Goal: Task Accomplishment & Management: Use online tool/utility

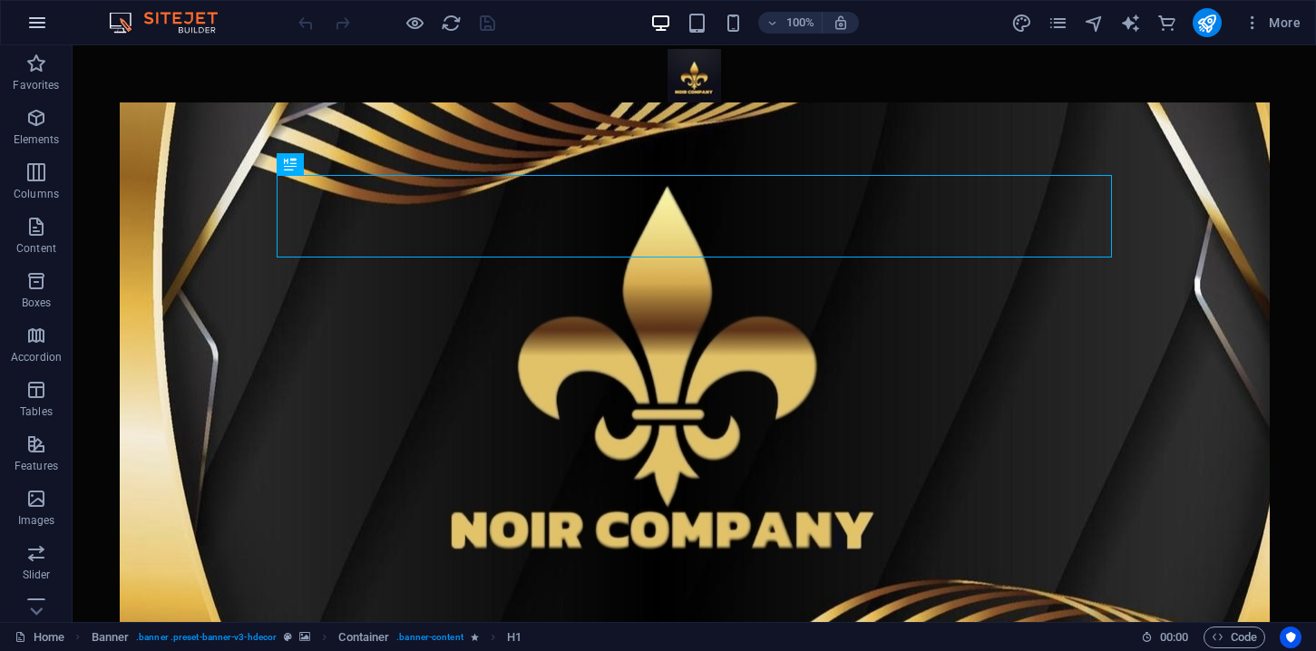
click at [44, 30] on icon "button" at bounding box center [37, 23] width 22 height 22
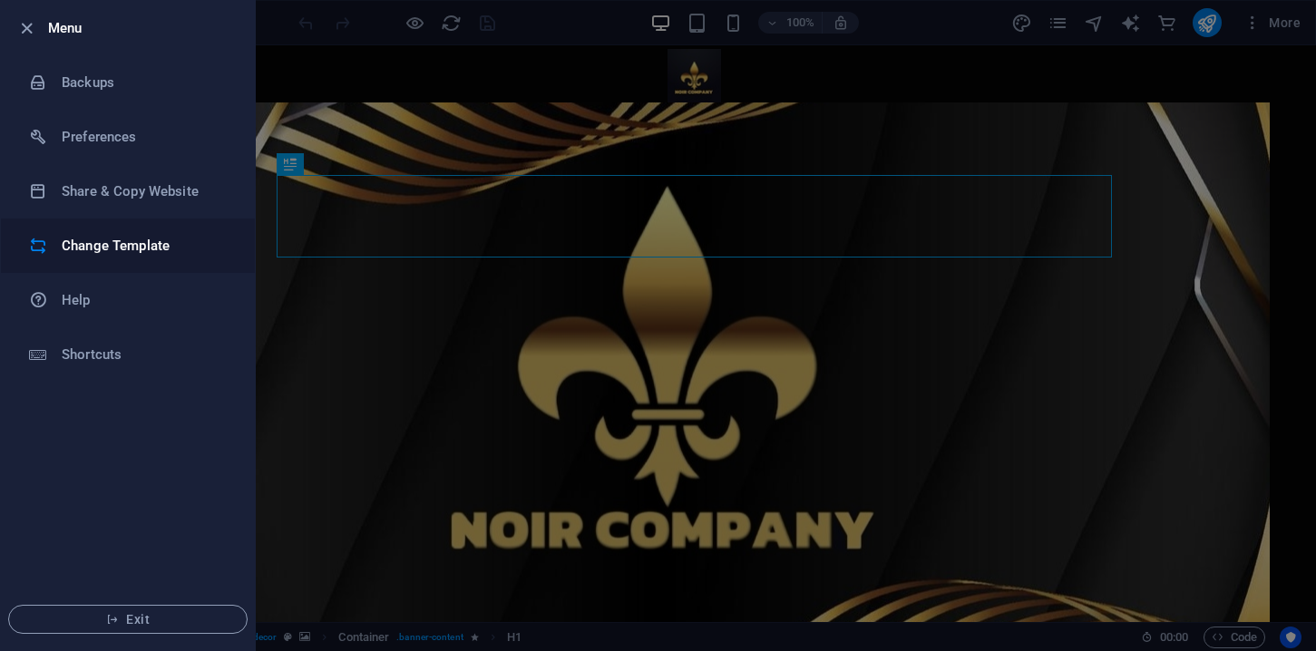
click at [93, 252] on h6 "Change Template" at bounding box center [146, 246] width 168 height 22
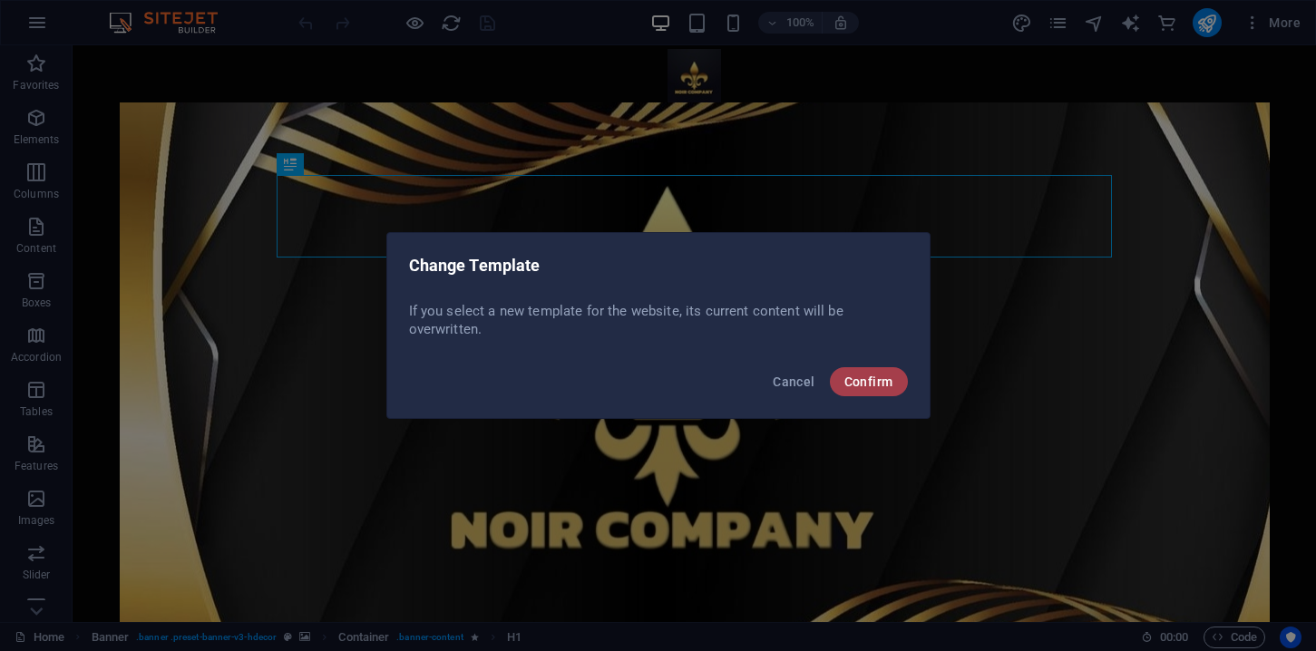
click at [880, 387] on span "Confirm" at bounding box center [869, 382] width 49 height 15
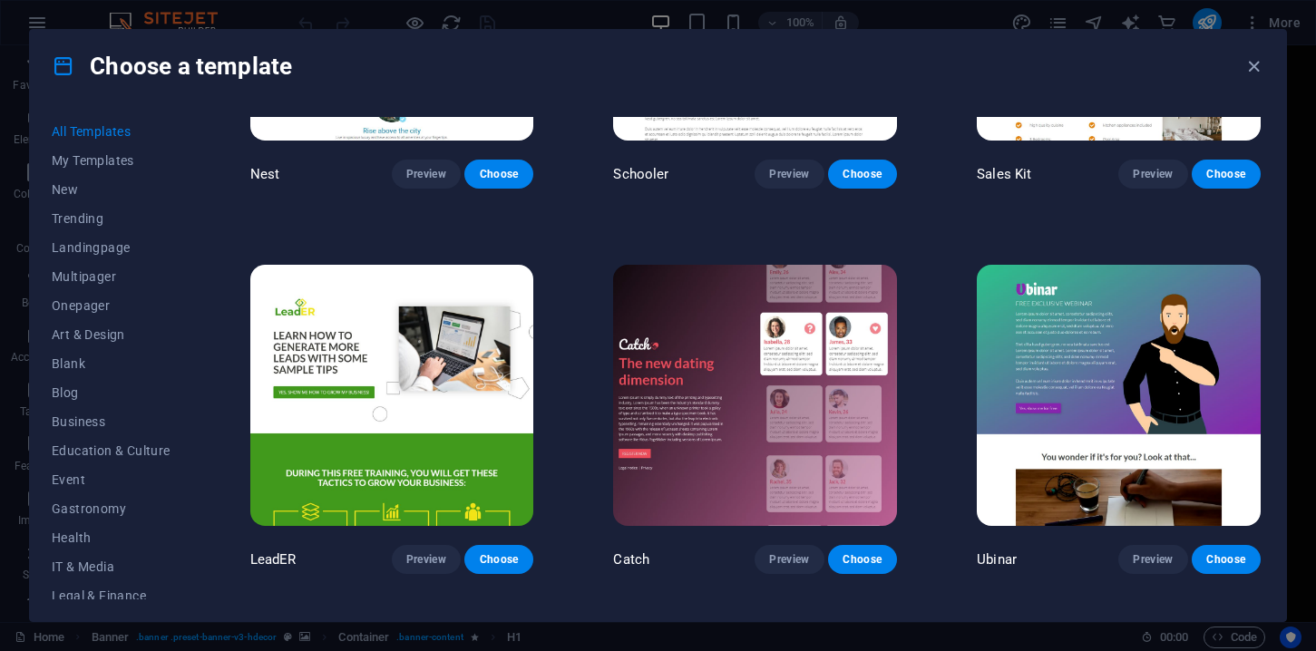
scroll to position [21002, 0]
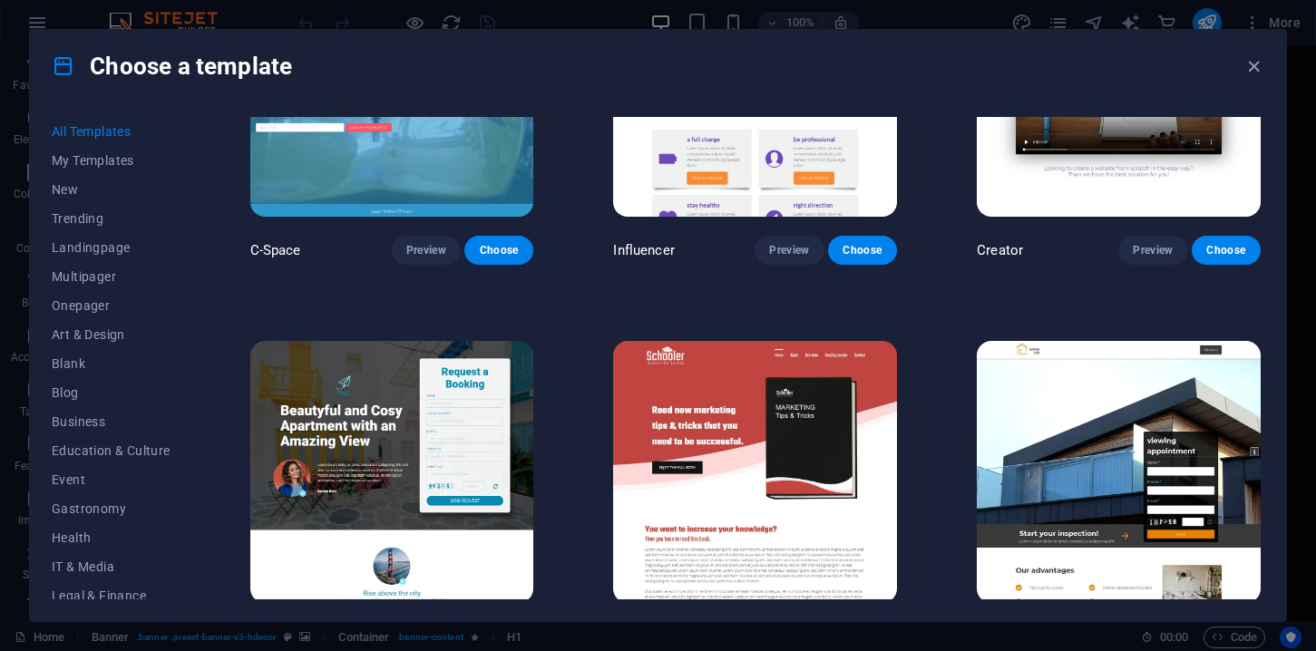
click at [1225, 630] on span "Choose" at bounding box center [1227, 637] width 40 height 15
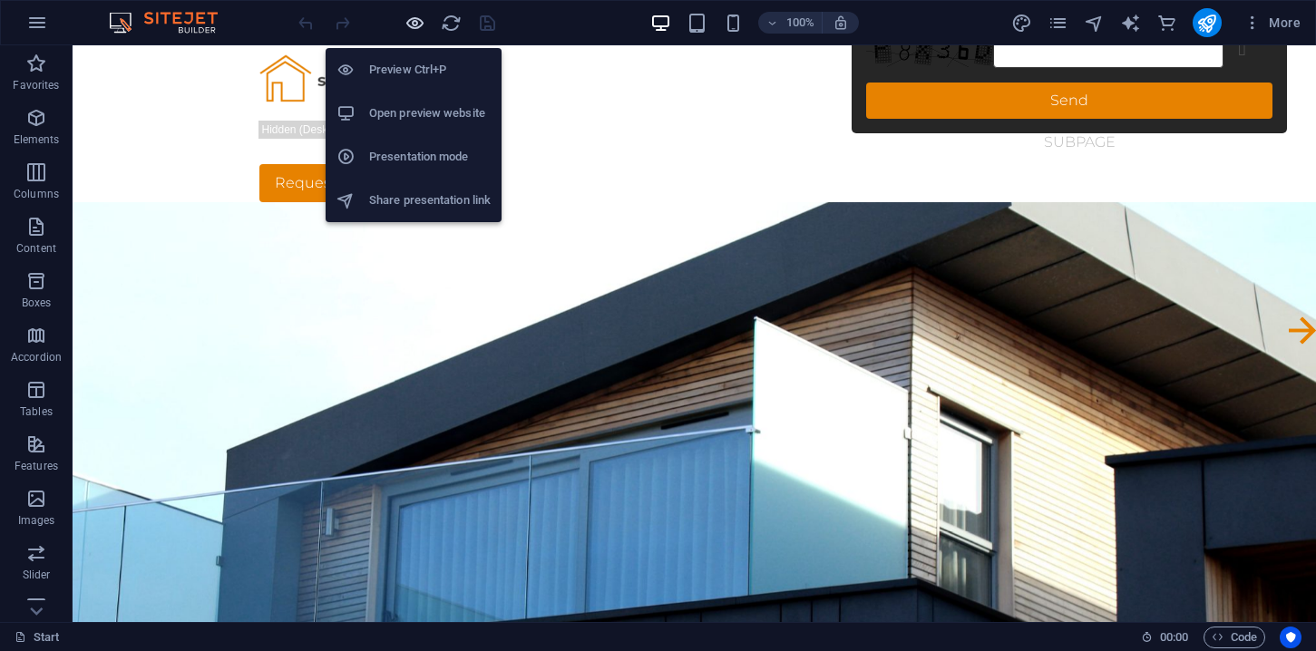
click at [420, 23] on icon "button" at bounding box center [415, 23] width 21 height 21
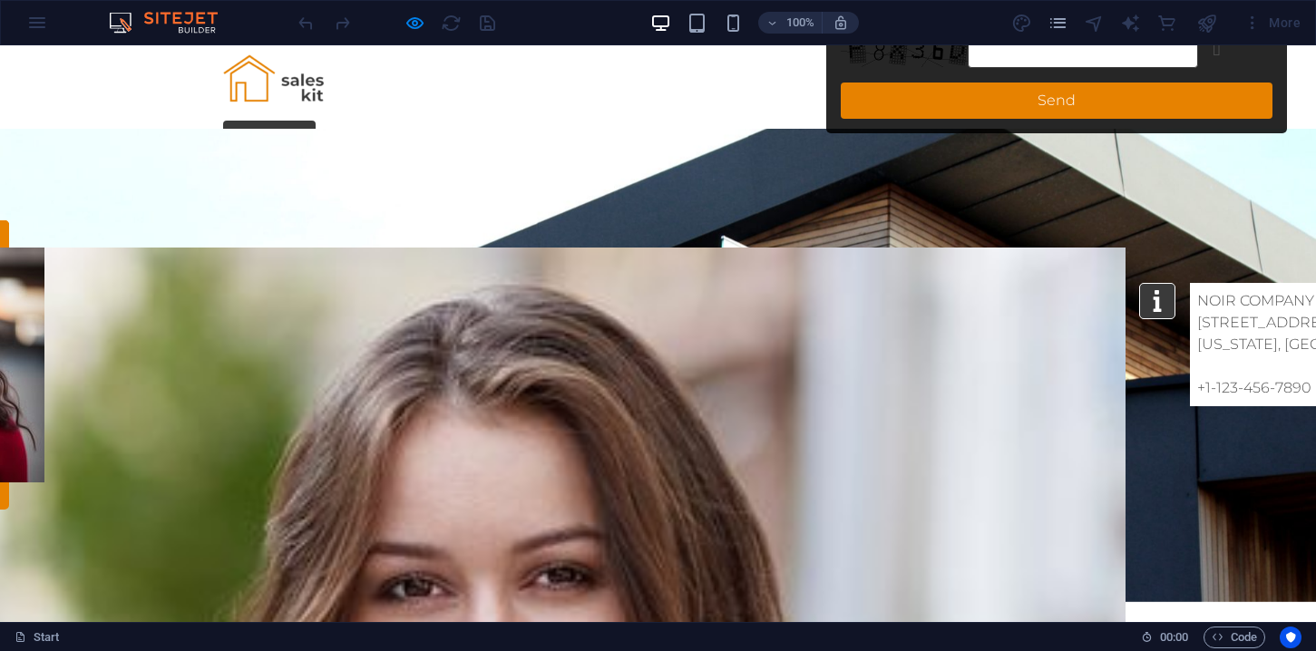
click at [308, 90] on img at bounding box center [277, 82] width 109 height 75
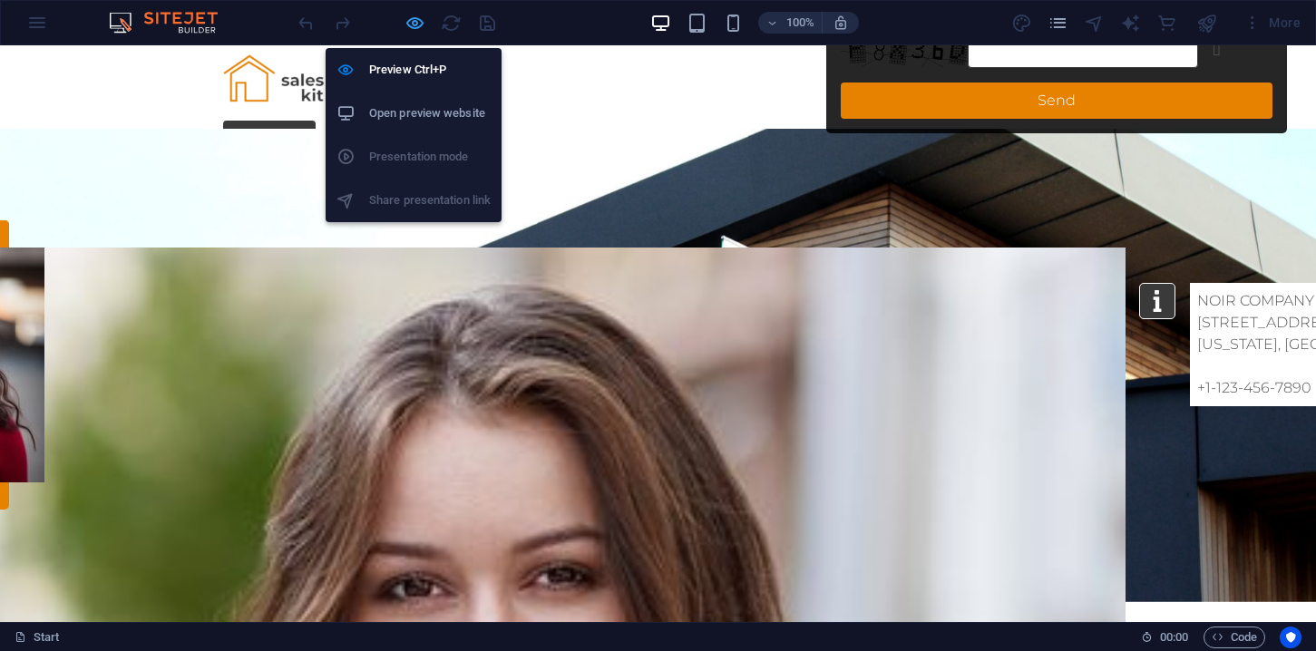
click at [419, 22] on icon "button" at bounding box center [415, 23] width 21 height 21
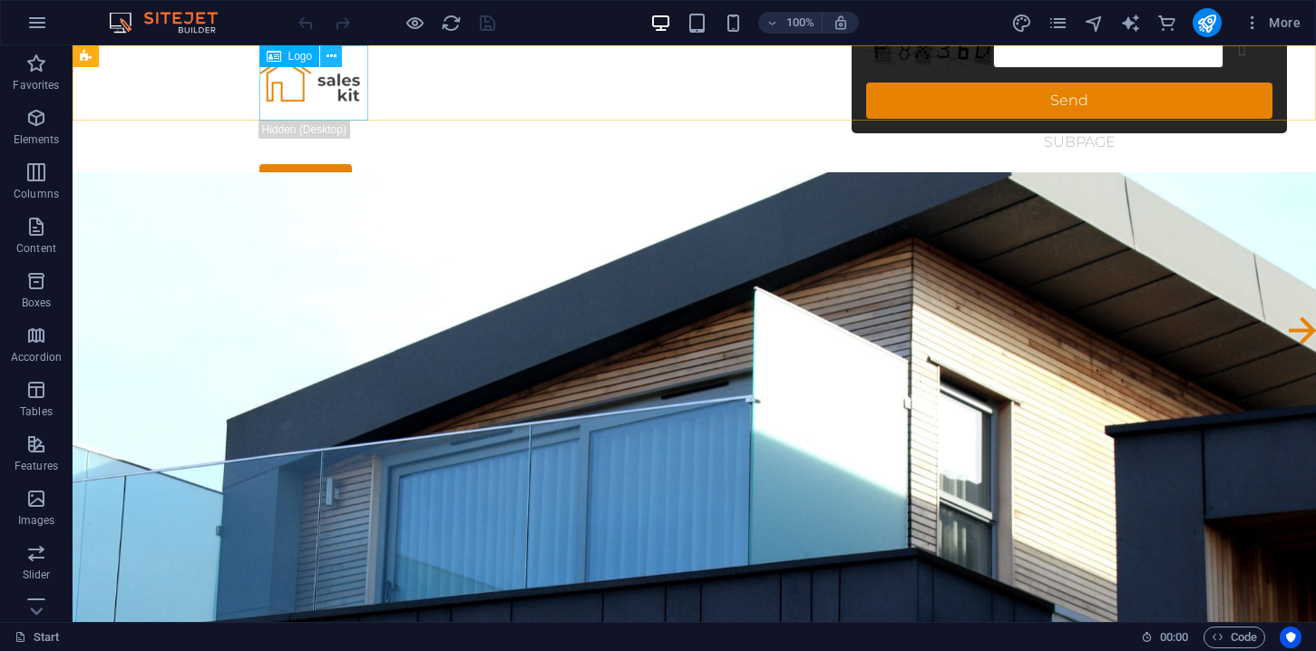
click at [329, 56] on icon at bounding box center [332, 56] width 10 height 19
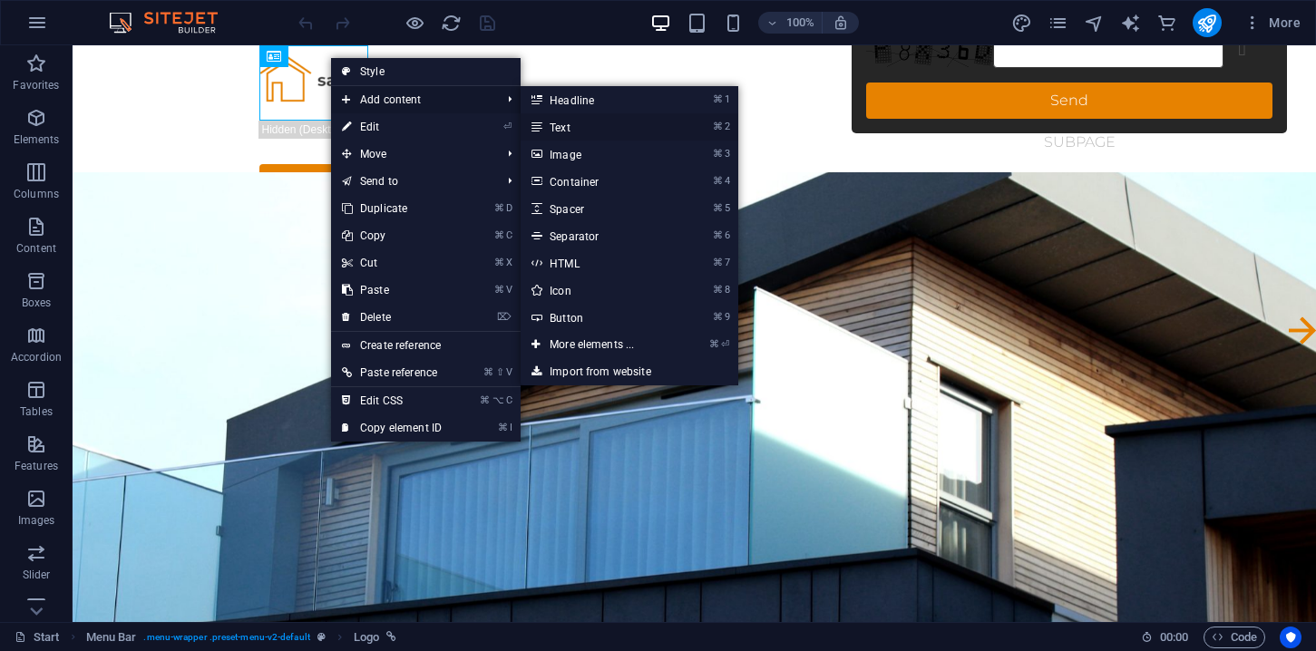
click at [599, 121] on link "⌘ 2 Text" at bounding box center [596, 126] width 150 height 27
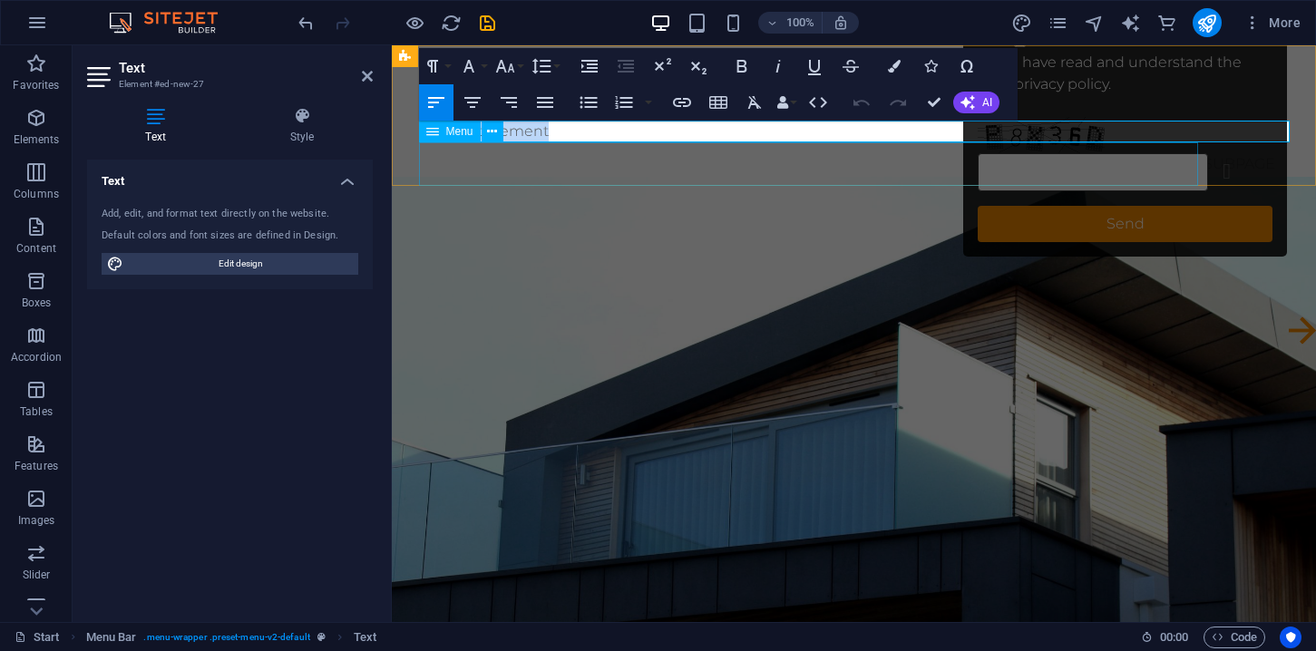
click at [638, 162] on nav "Start Subpage" at bounding box center [854, 164] width 871 height 44
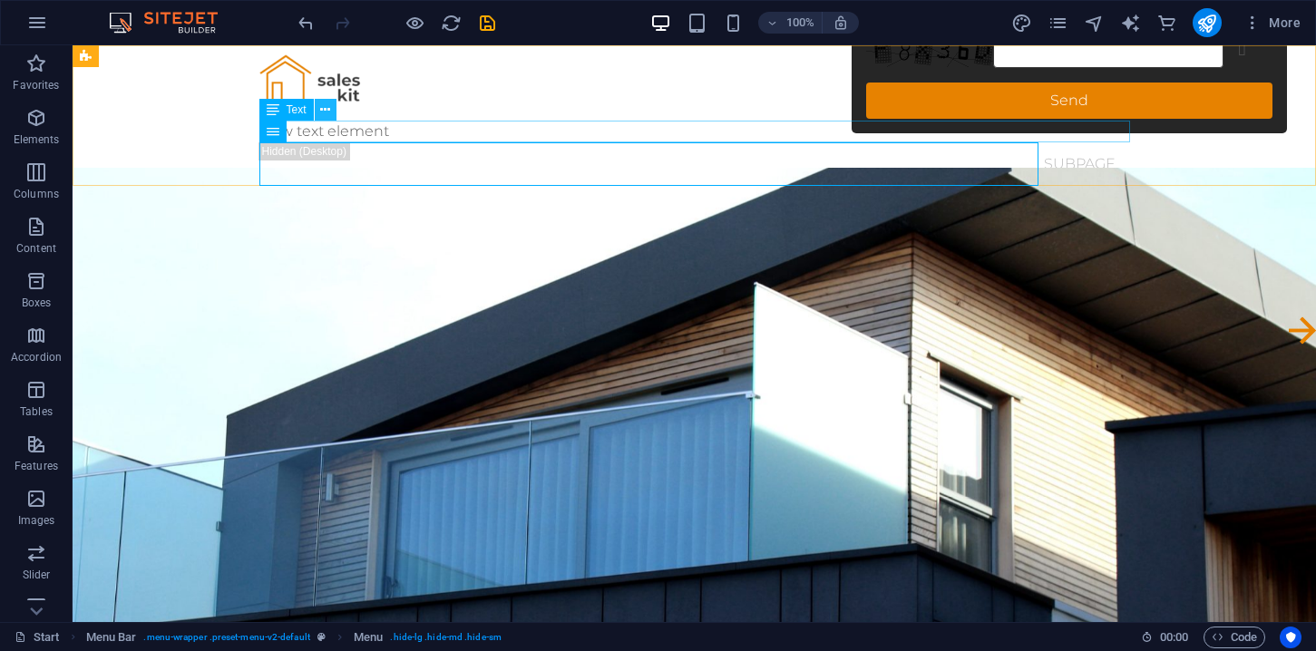
click at [328, 112] on icon at bounding box center [325, 110] width 10 height 19
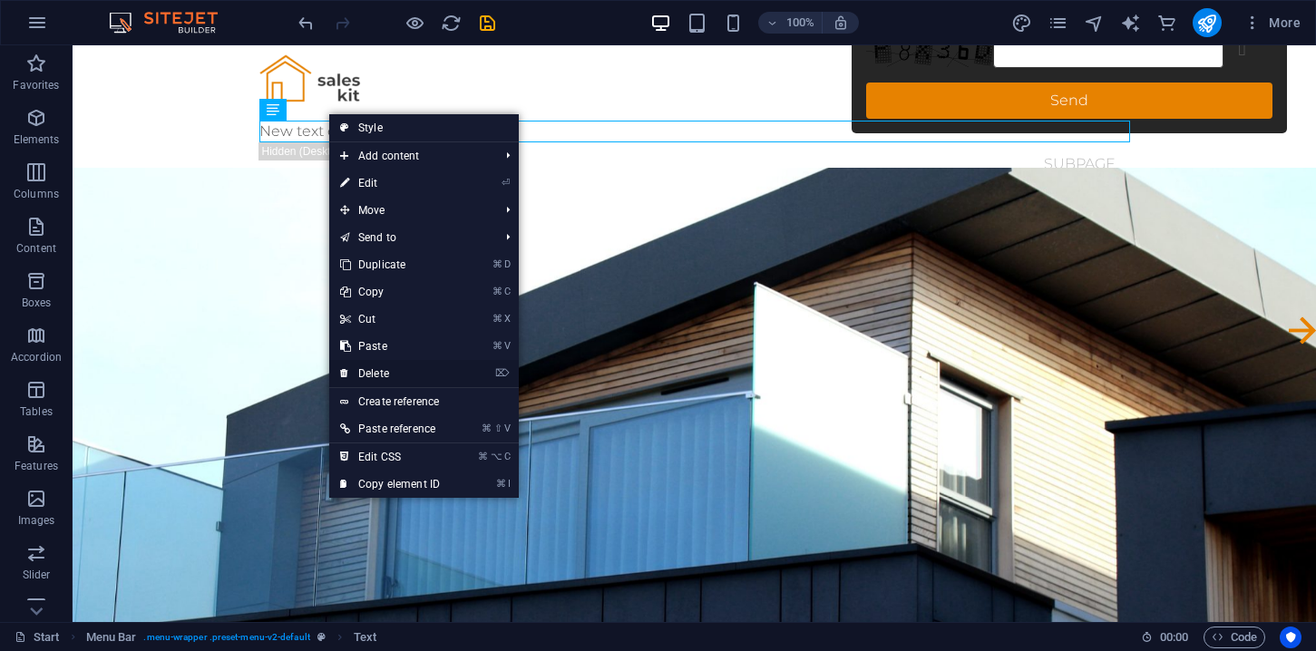
click at [370, 374] on link "⌦ Delete" at bounding box center [390, 373] width 122 height 27
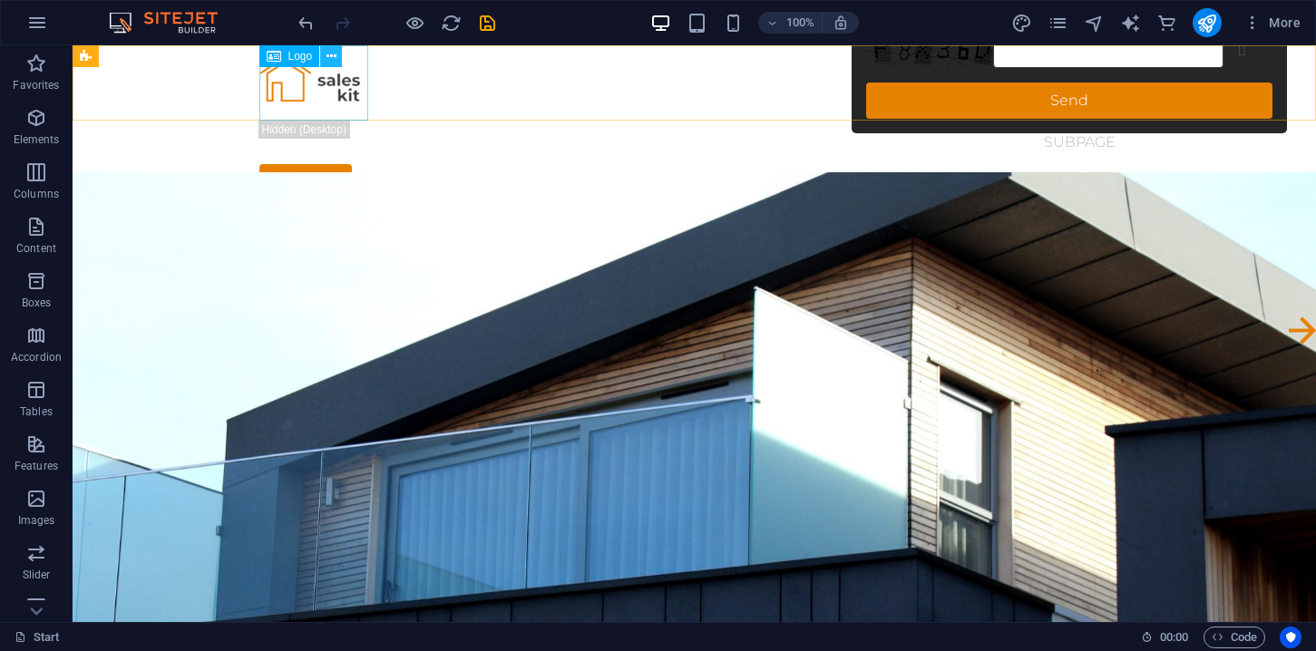
click at [330, 55] on icon at bounding box center [332, 56] width 10 height 19
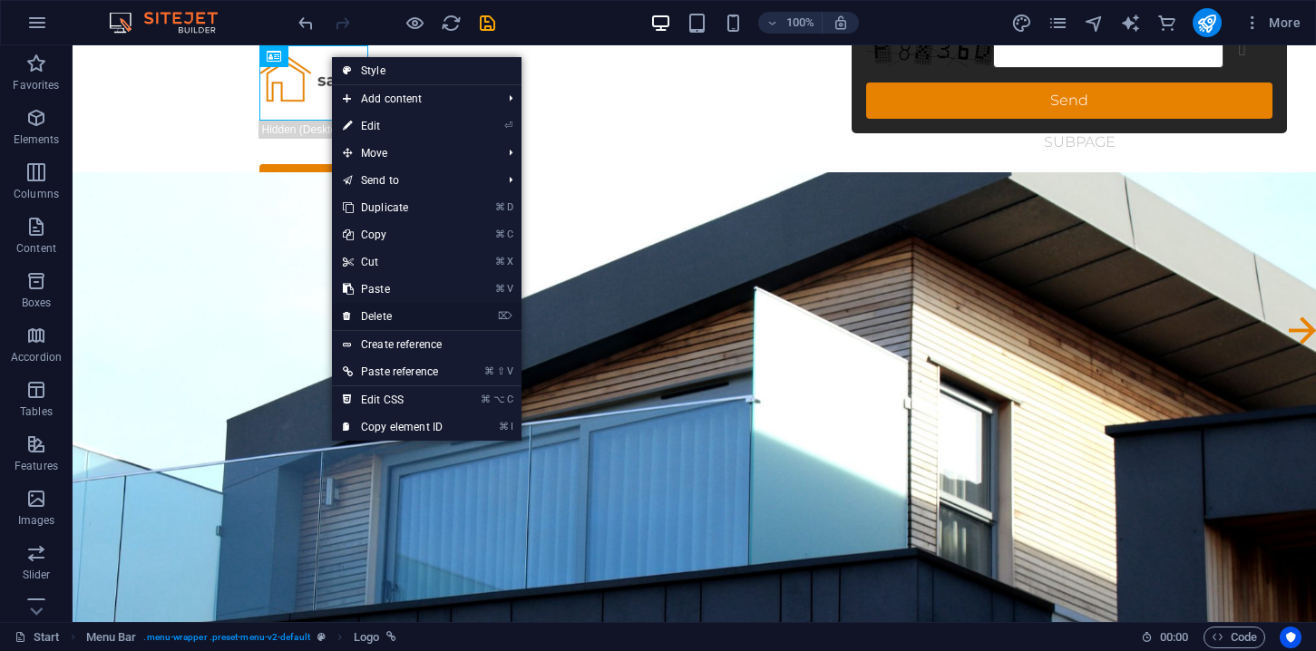
click at [376, 315] on link "⌦ Delete" at bounding box center [393, 316] width 122 height 27
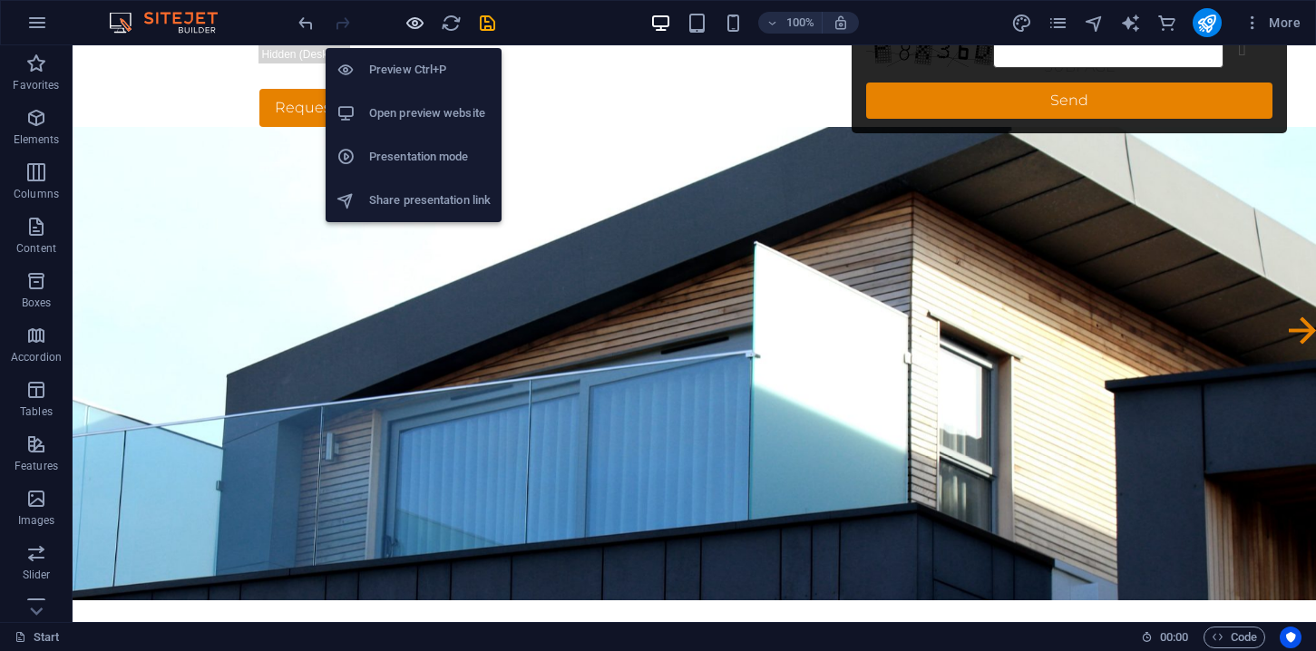
click at [413, 23] on icon "button" at bounding box center [415, 23] width 21 height 21
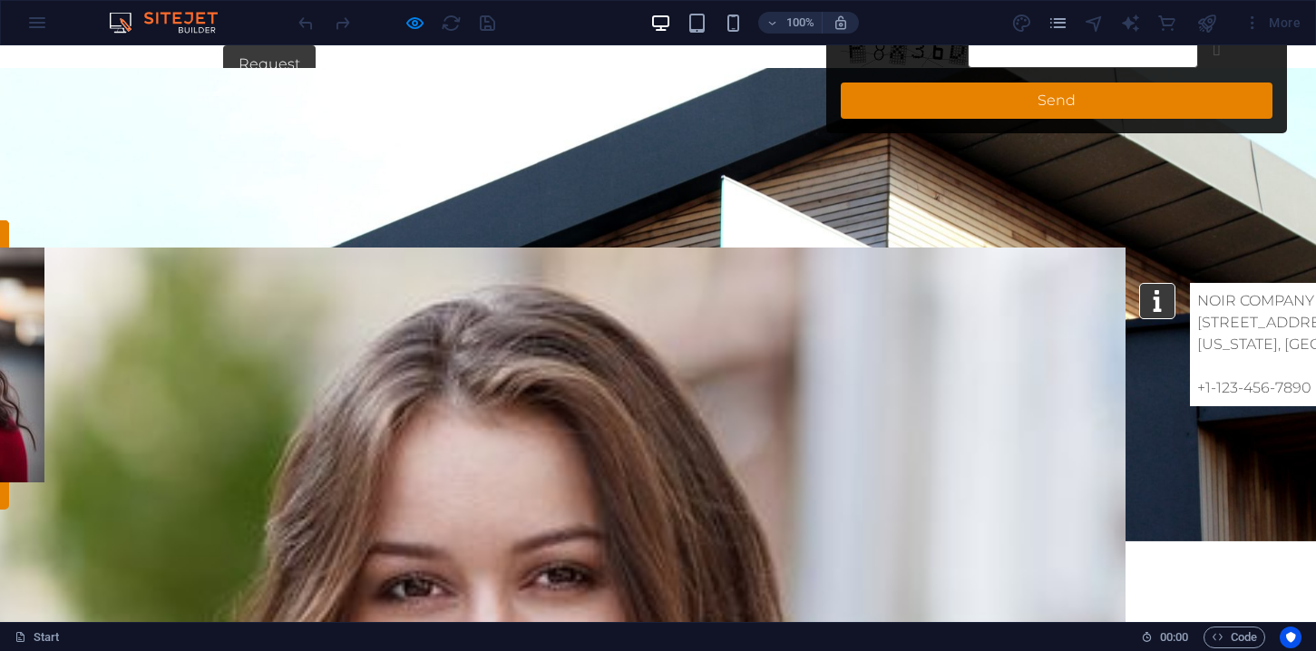
click at [1289, 345] on icon at bounding box center [1302, 331] width 27 height 27
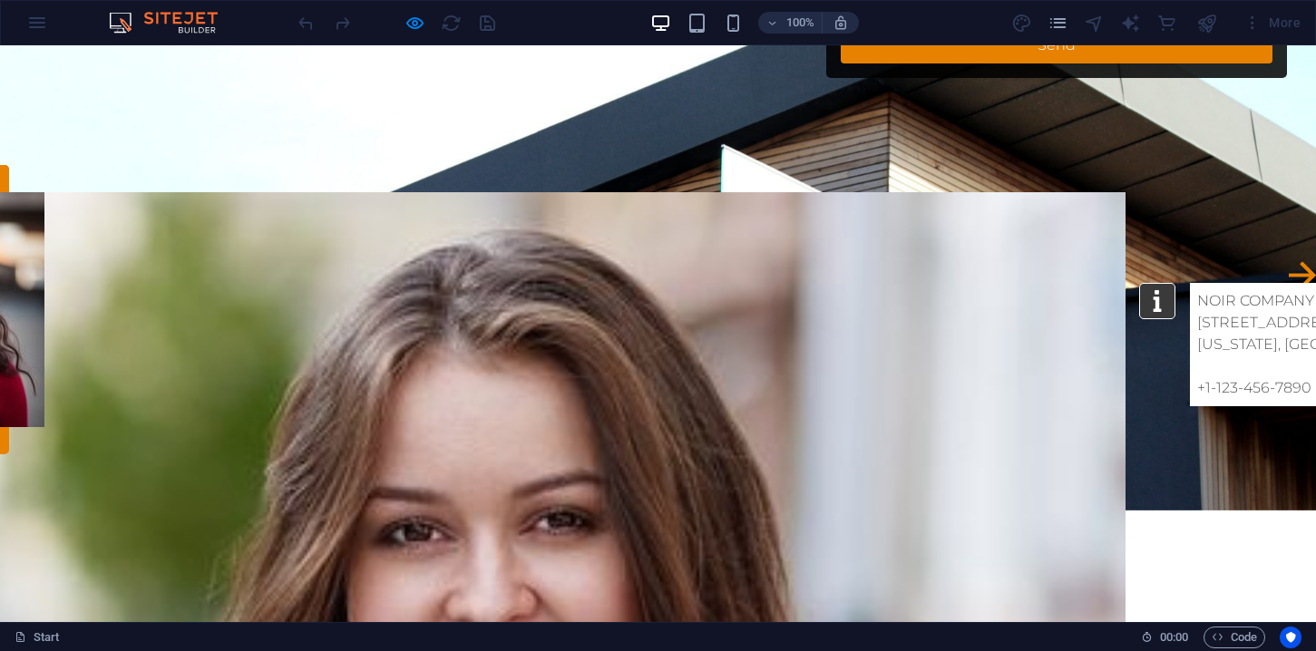
scroll to position [61, 0]
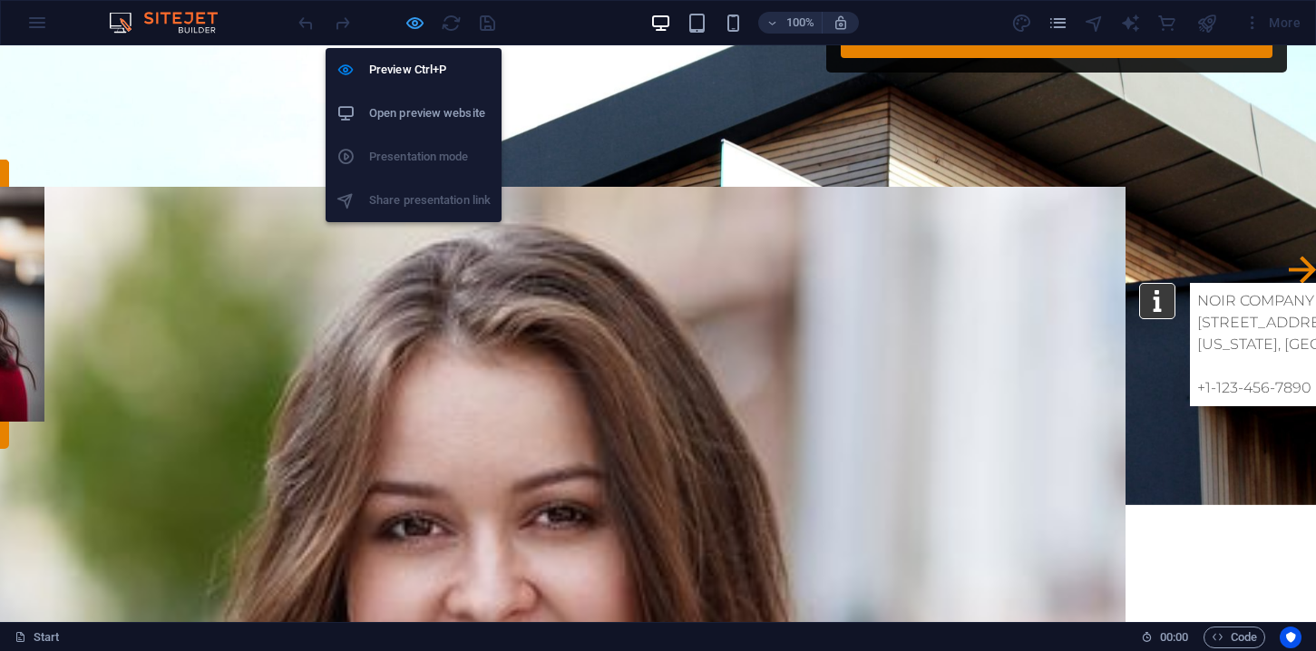
click at [417, 28] on icon "button" at bounding box center [415, 23] width 21 height 21
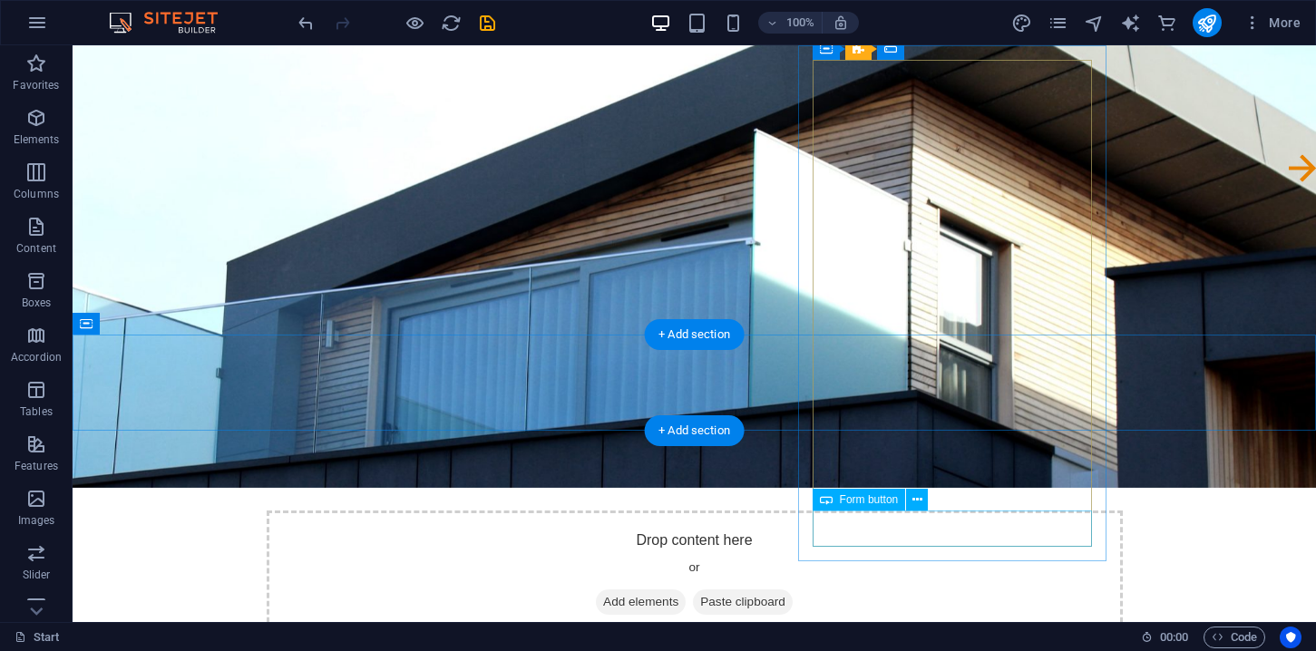
scroll to position [168, 0]
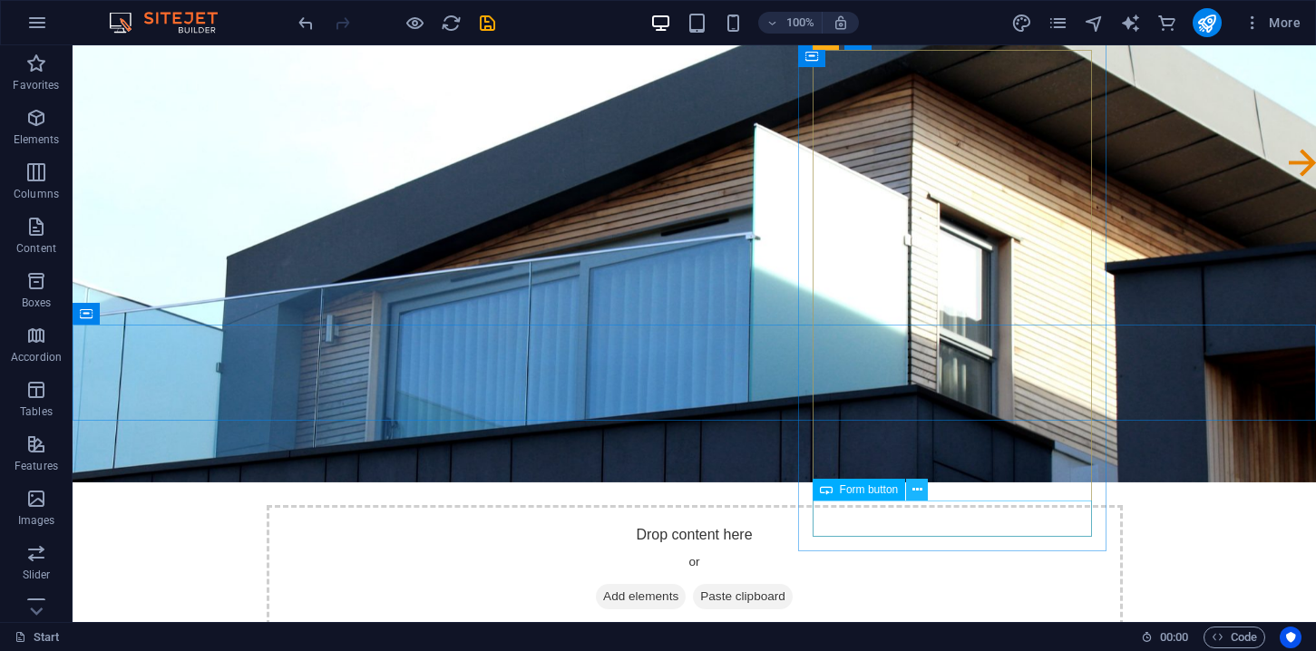
click at [922, 494] on button at bounding box center [917, 490] width 22 height 22
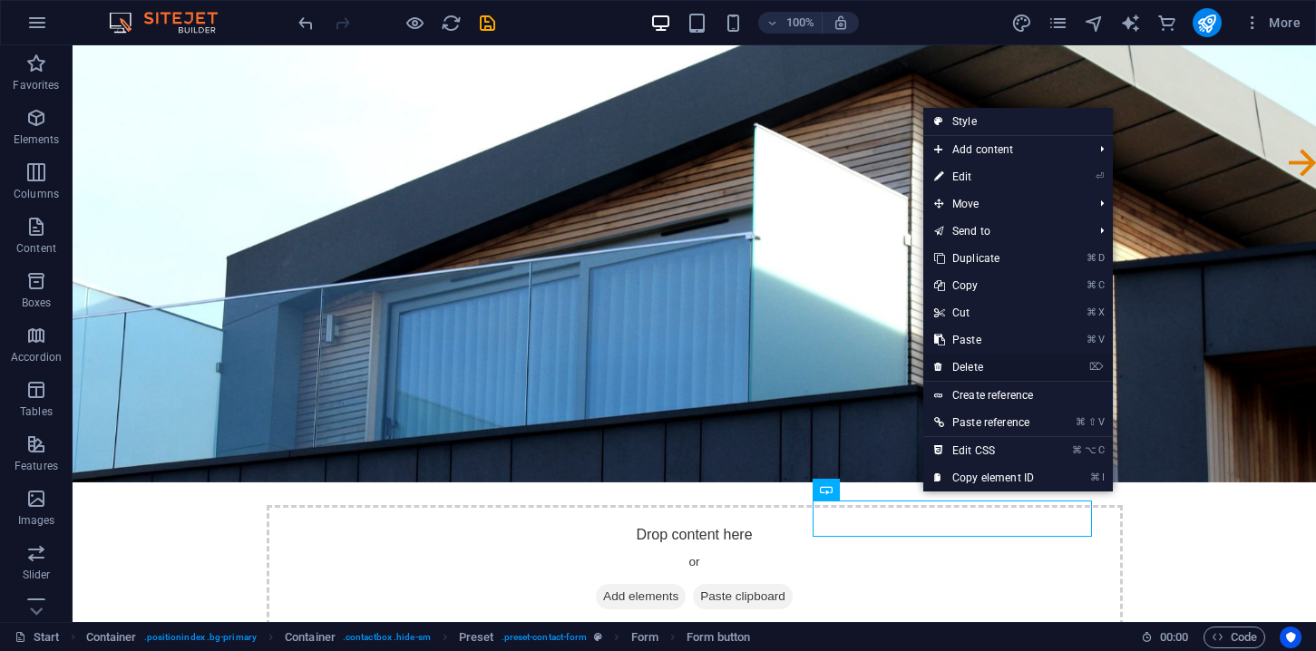
click at [973, 369] on link "⌦ Delete" at bounding box center [985, 367] width 122 height 27
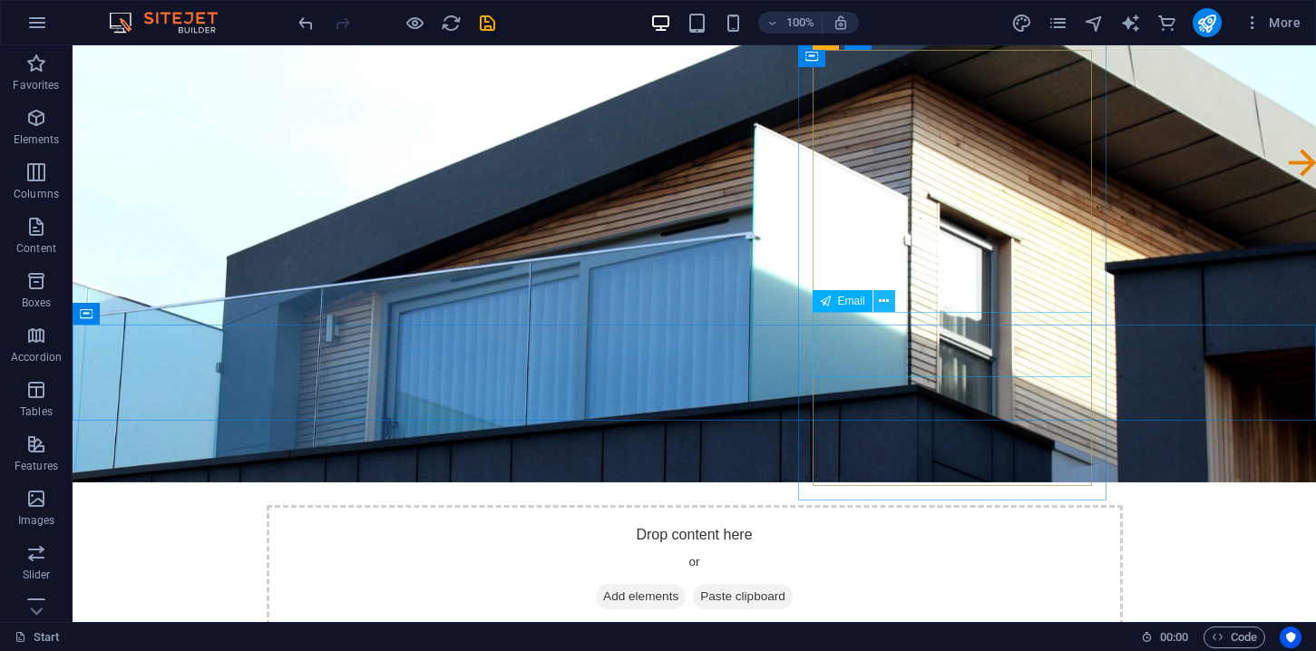
click at [883, 302] on icon at bounding box center [884, 301] width 10 height 19
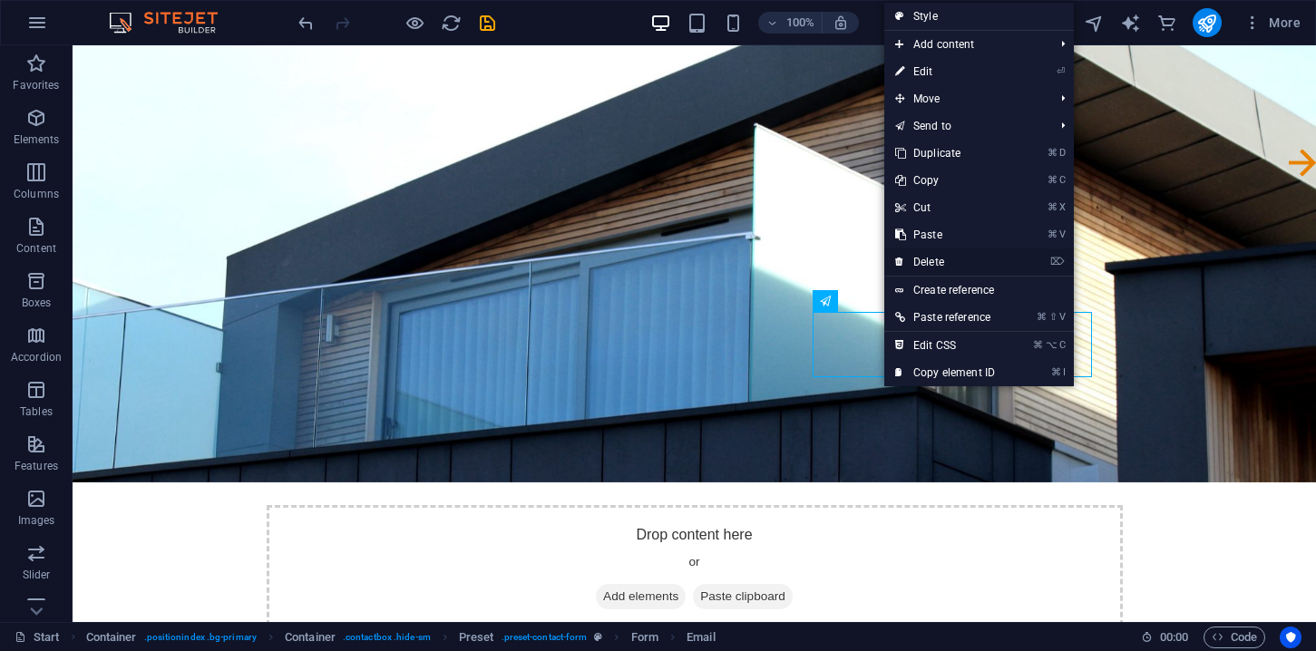
click at [939, 262] on link "⌦ Delete" at bounding box center [946, 262] width 122 height 27
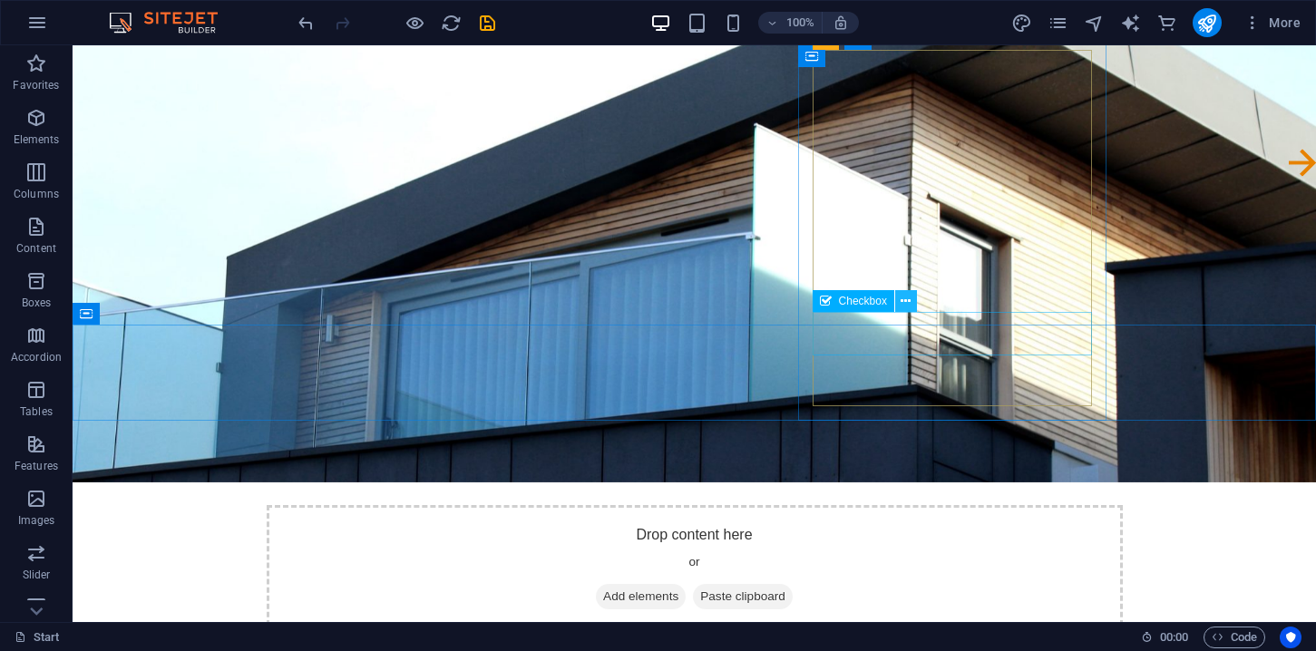
click at [908, 297] on icon at bounding box center [906, 301] width 10 height 19
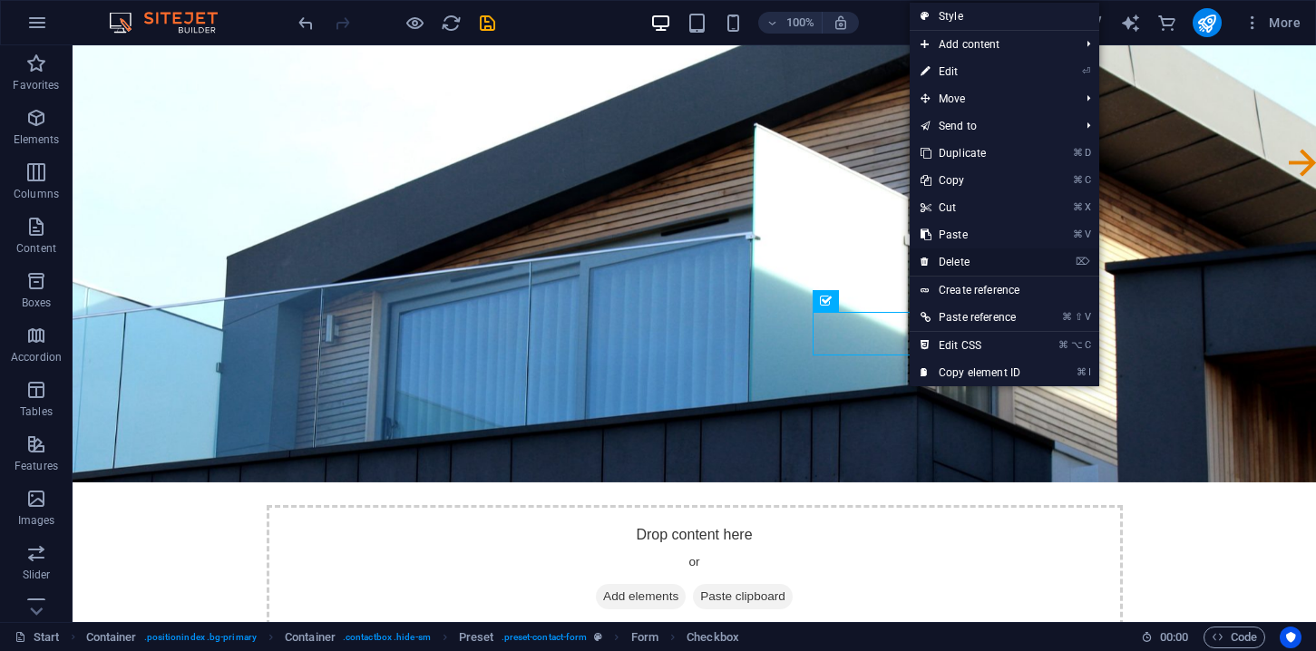
click at [967, 261] on link "⌦ Delete" at bounding box center [971, 262] width 122 height 27
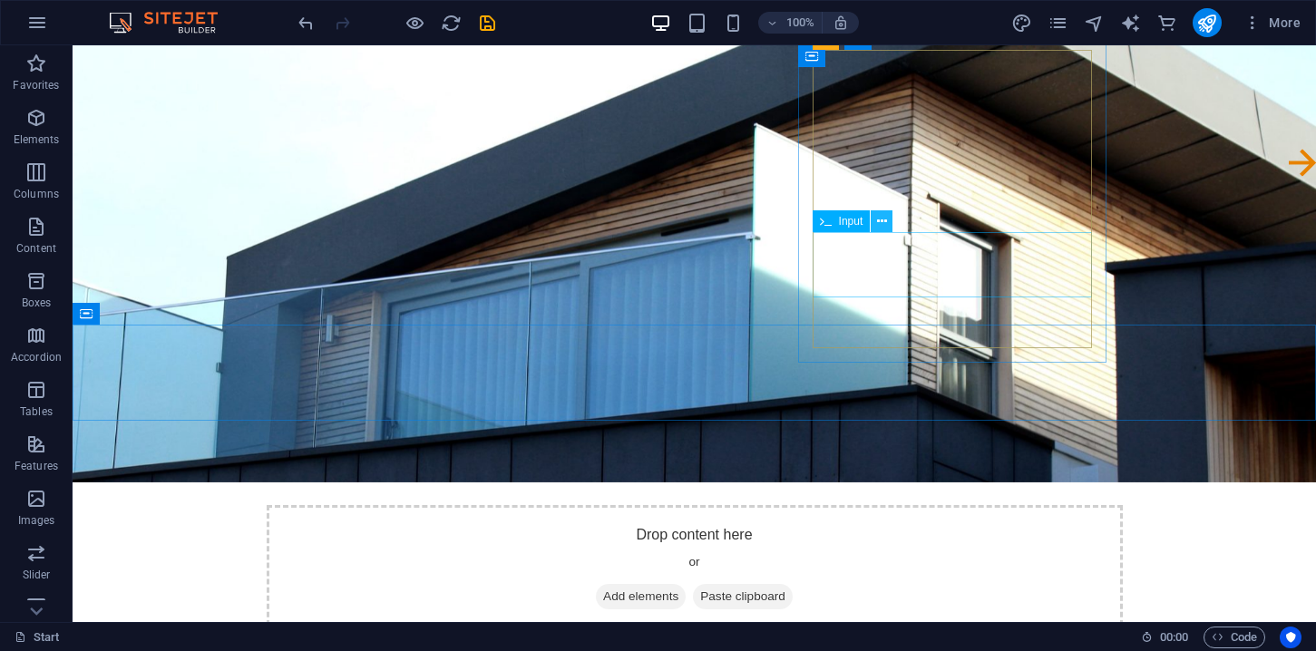
click at [881, 229] on icon at bounding box center [882, 221] width 10 height 19
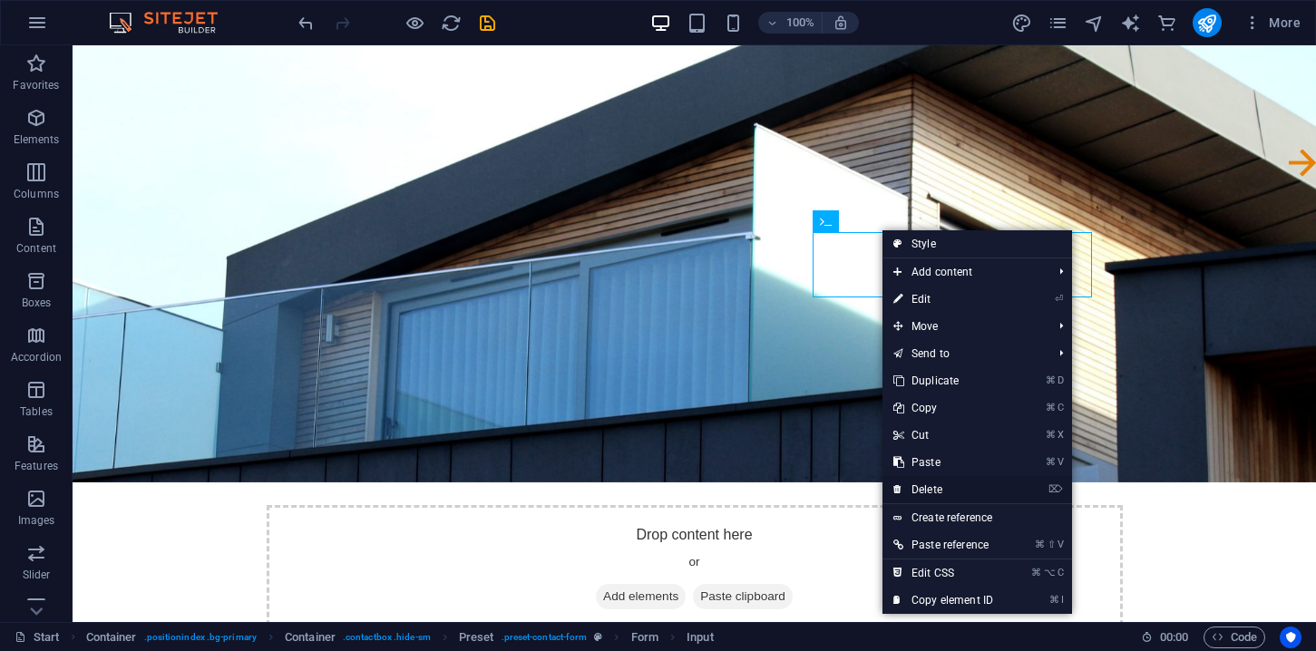
click at [924, 494] on link "⌦ Delete" at bounding box center [944, 489] width 122 height 27
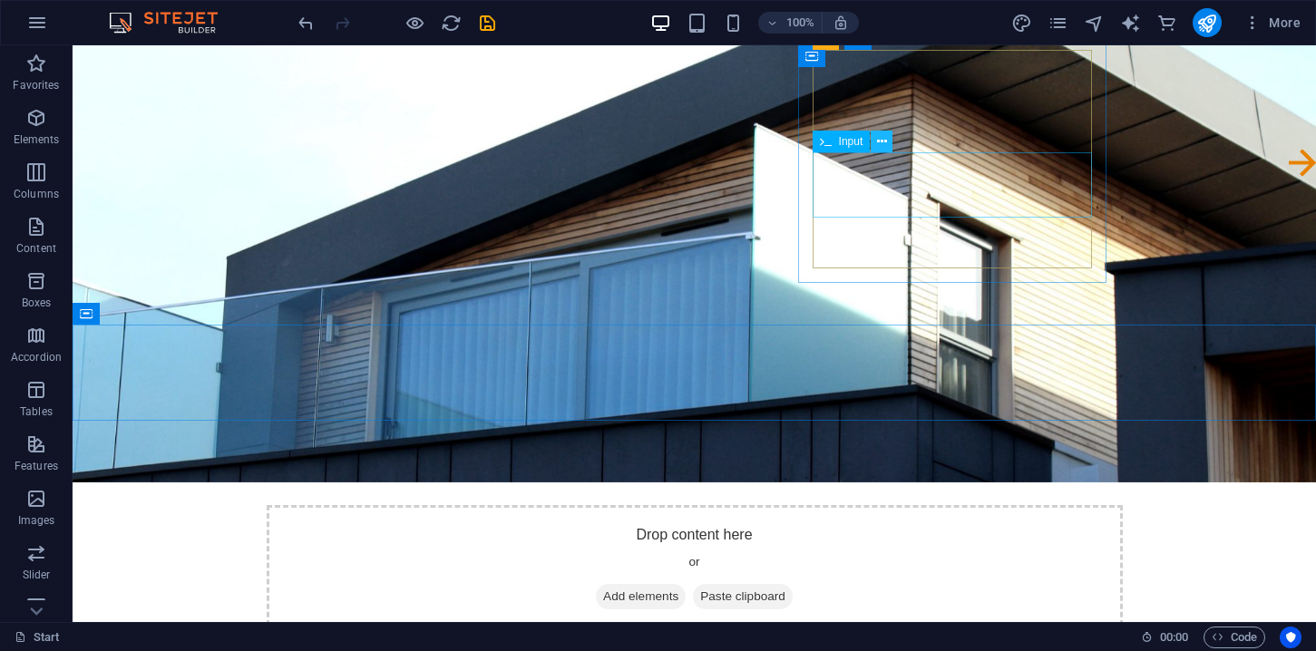
click at [889, 143] on button at bounding box center [882, 142] width 22 height 22
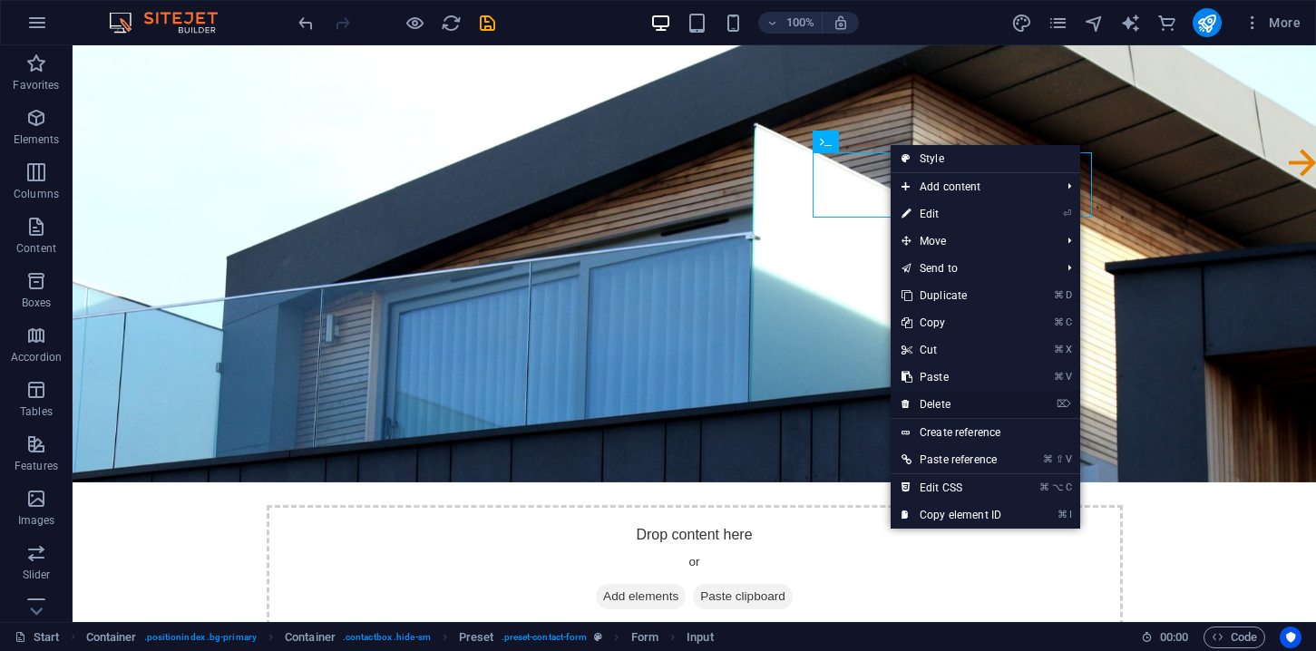
click at [931, 406] on link "⌦ Delete" at bounding box center [952, 404] width 122 height 27
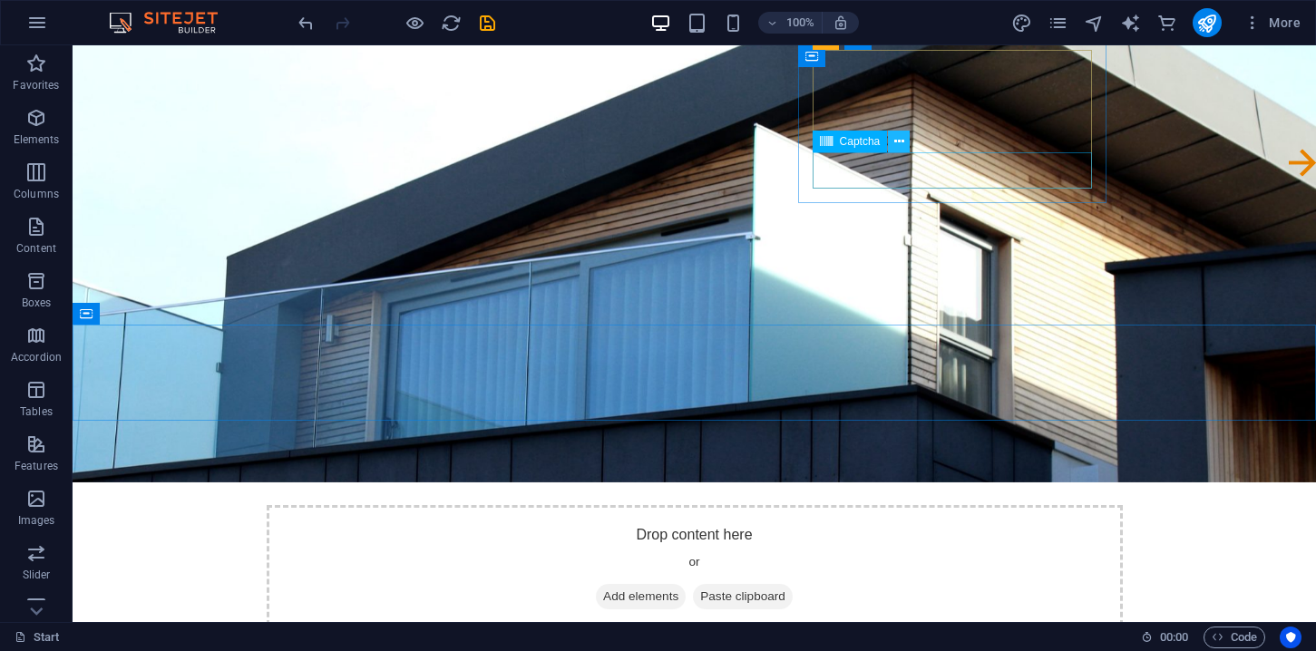
click at [897, 146] on icon at bounding box center [900, 141] width 10 height 19
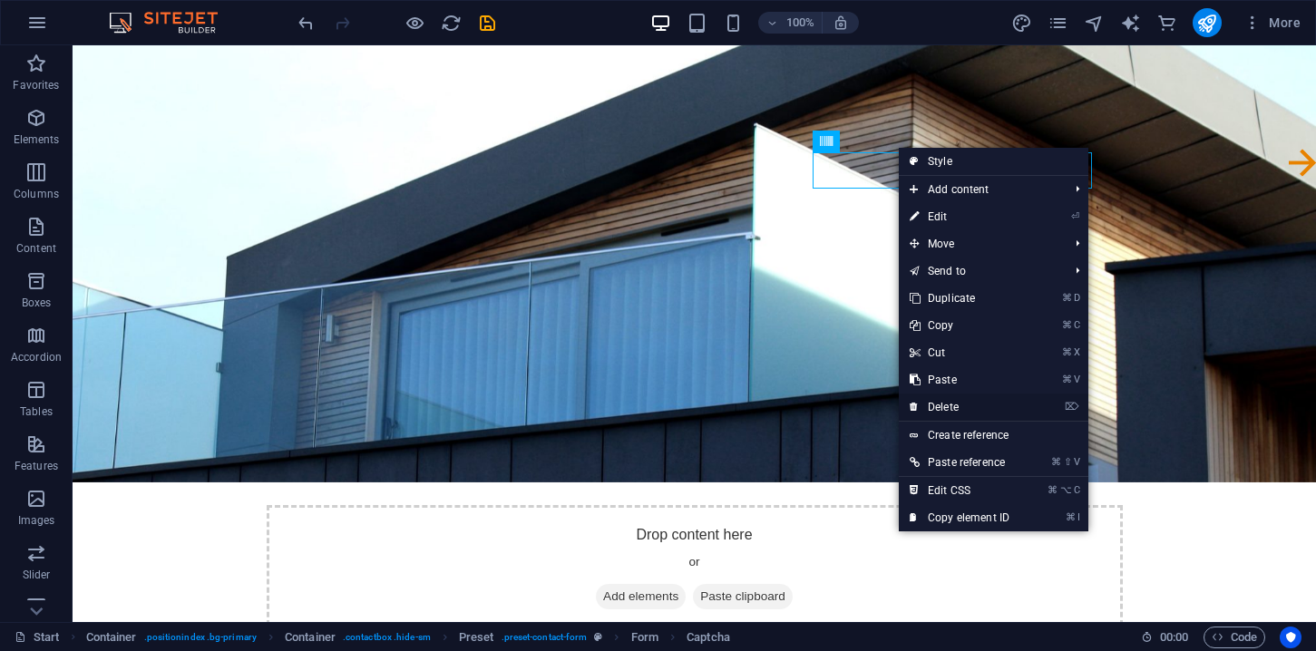
click at [940, 407] on link "⌦ Delete" at bounding box center [960, 407] width 122 height 27
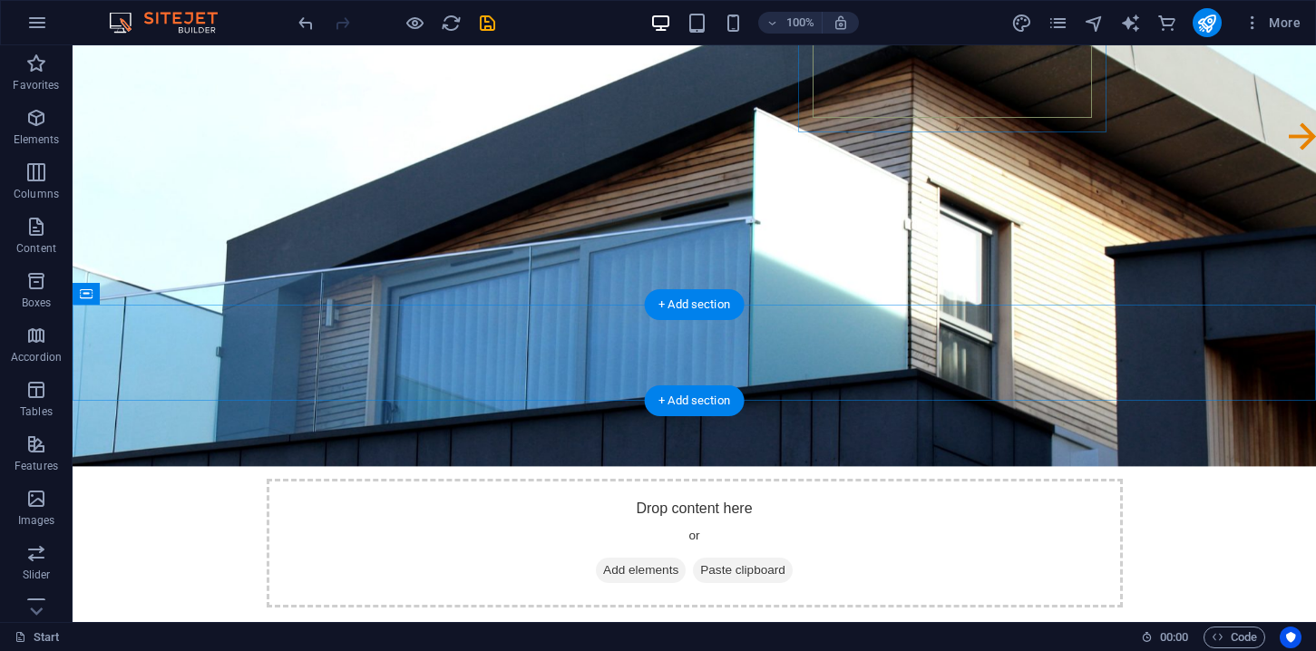
scroll to position [210, 0]
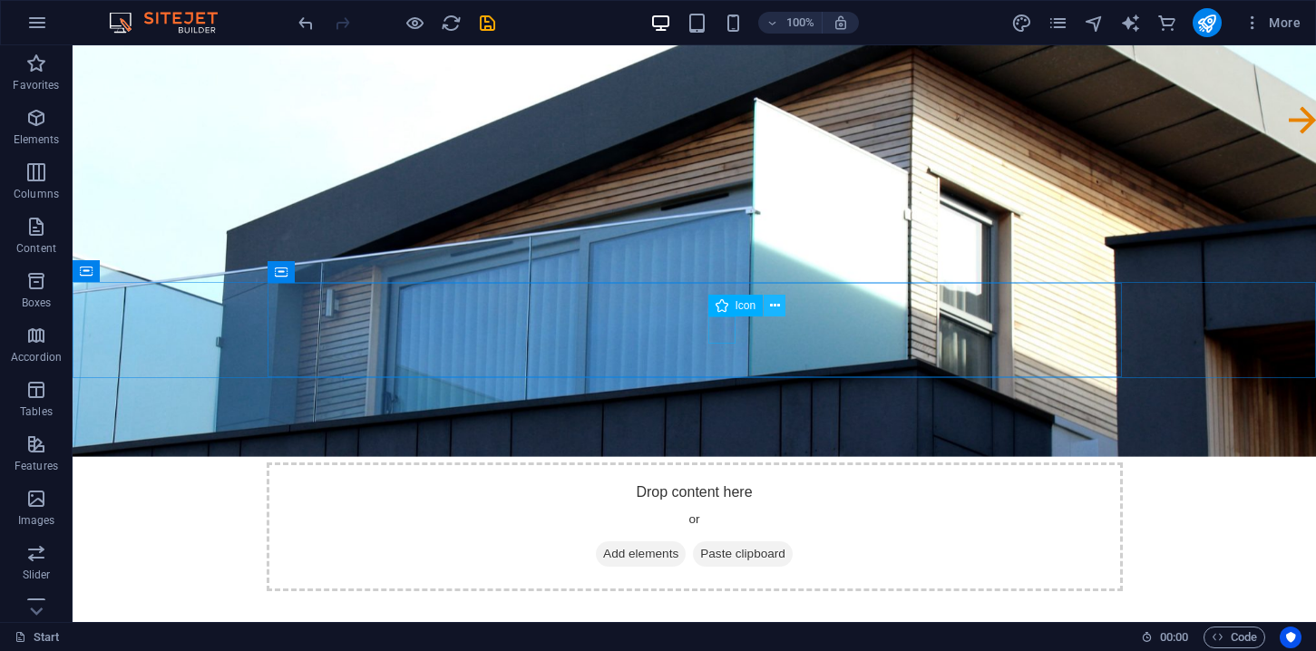
click at [780, 308] on button at bounding box center [775, 306] width 22 height 22
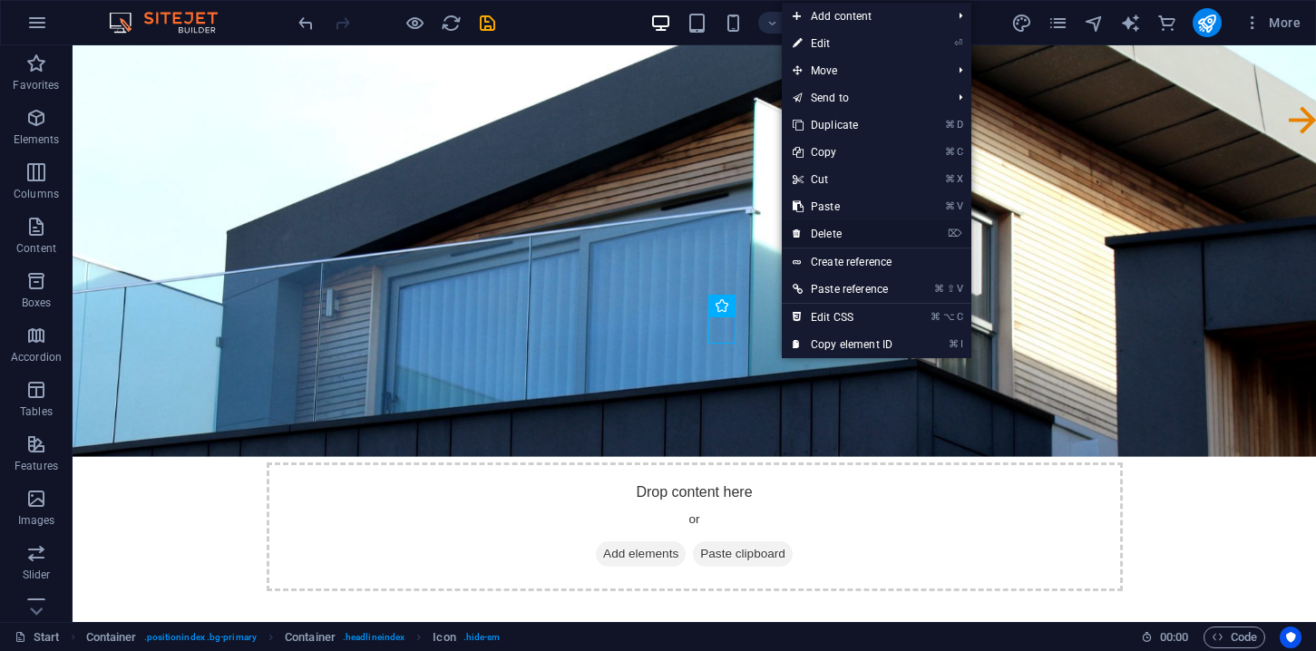
click at [833, 233] on link "⌦ Delete" at bounding box center [843, 233] width 122 height 27
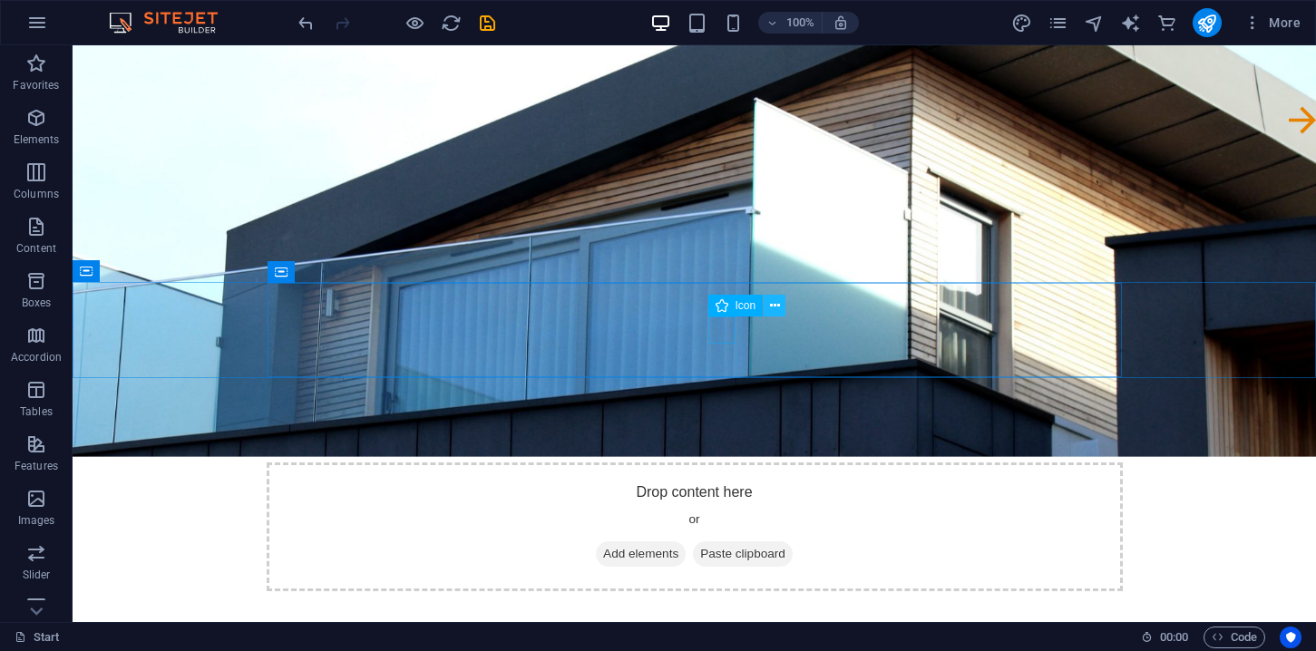
click at [774, 305] on icon at bounding box center [775, 306] width 10 height 19
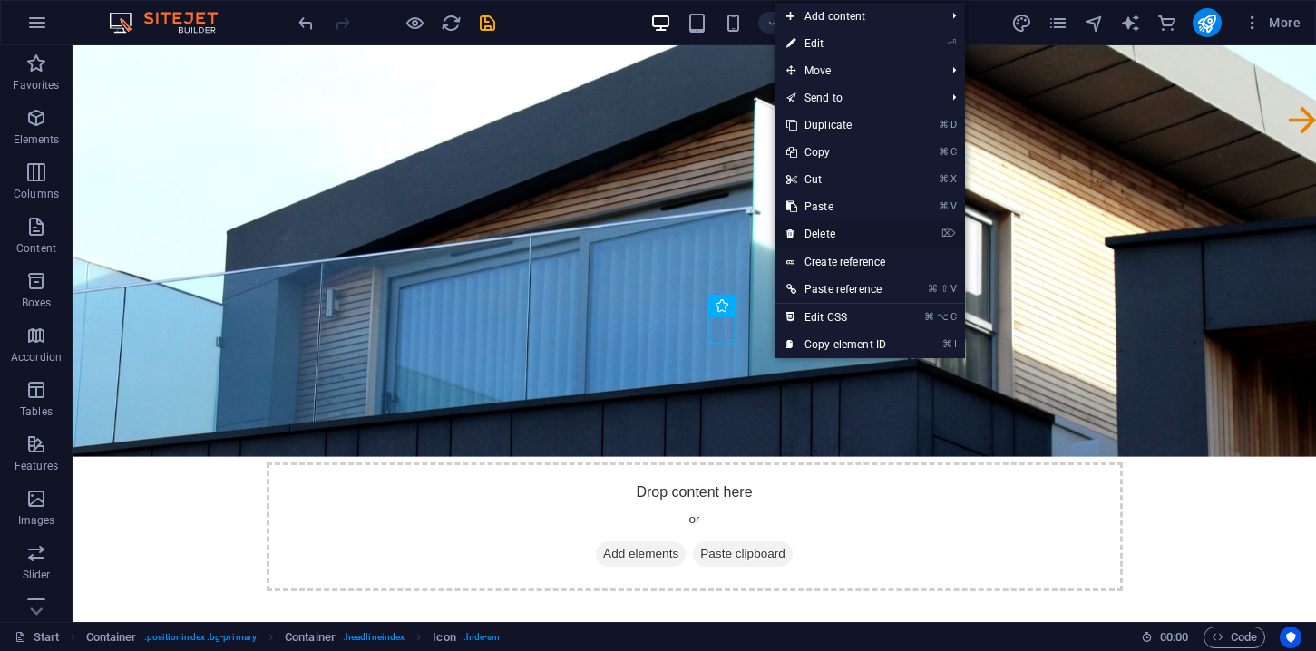
click at [825, 234] on link "⌦ Delete" at bounding box center [837, 233] width 122 height 27
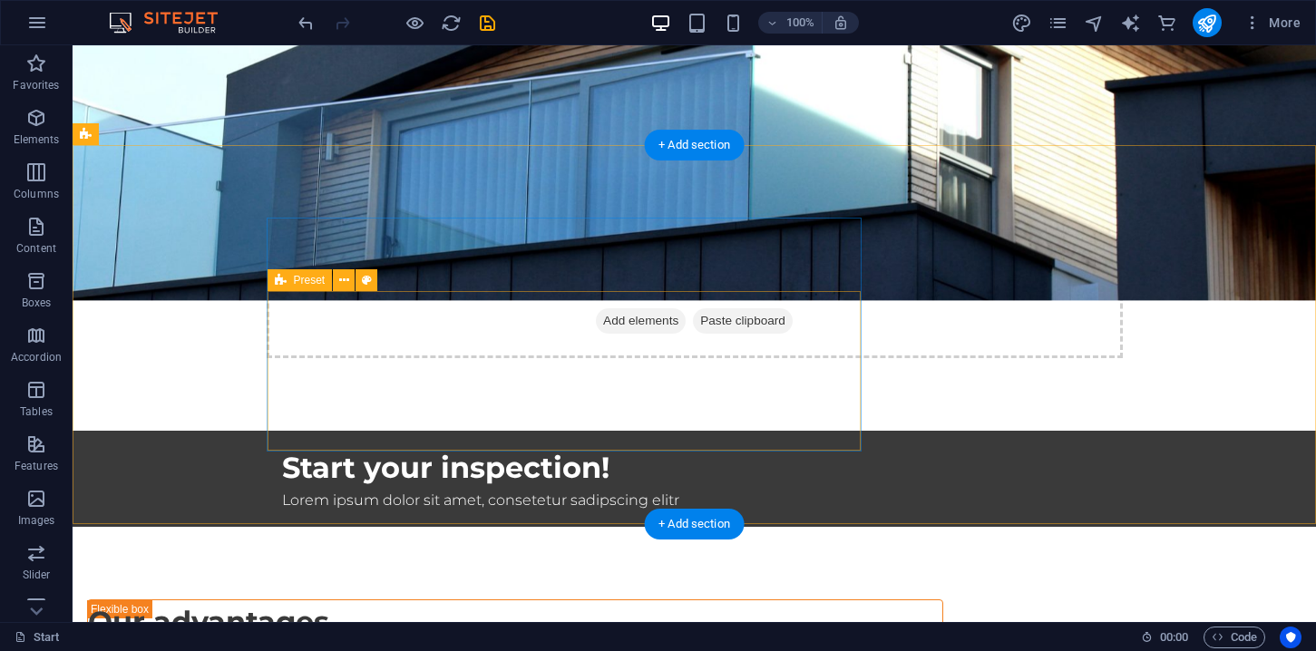
scroll to position [0, 0]
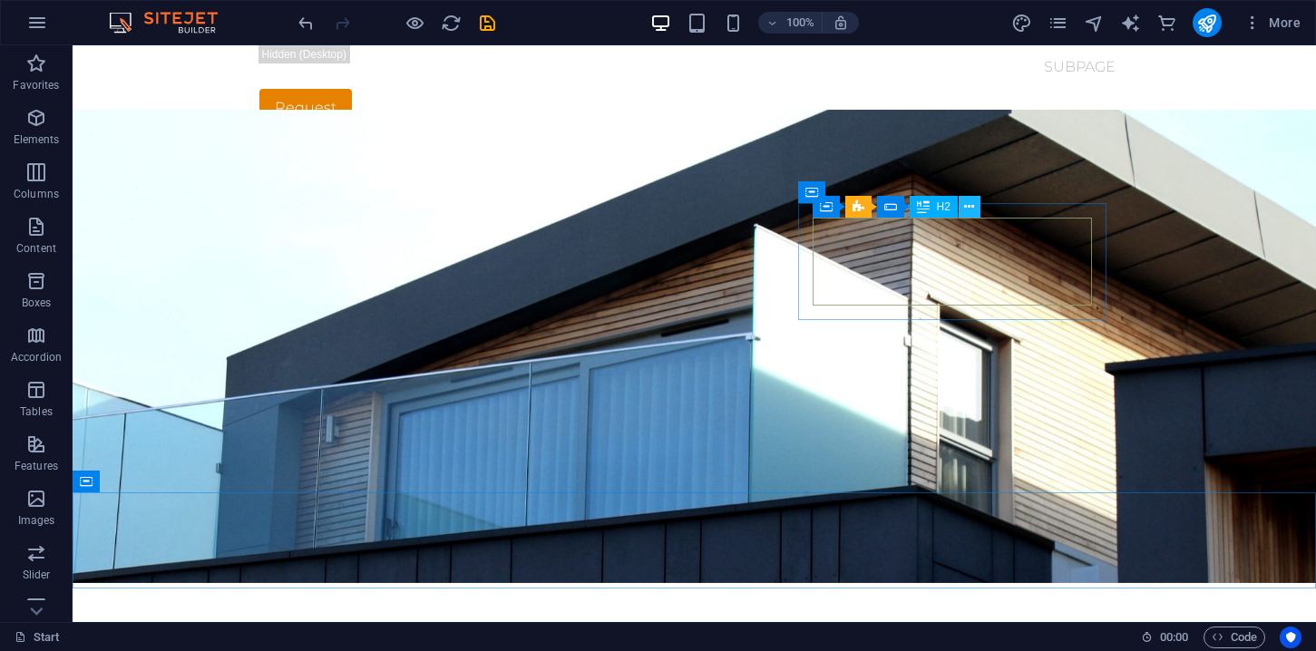
click at [975, 205] on button at bounding box center [970, 207] width 22 height 22
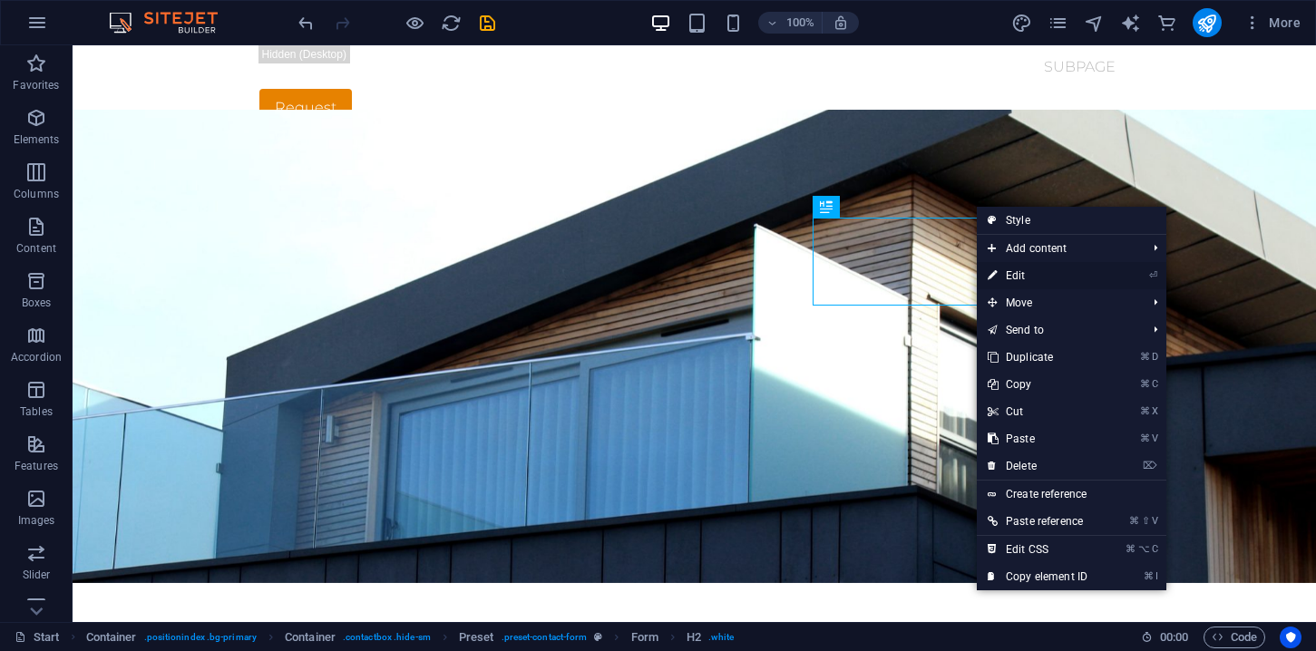
click at [1016, 273] on link "⏎ Edit" at bounding box center [1038, 275] width 122 height 27
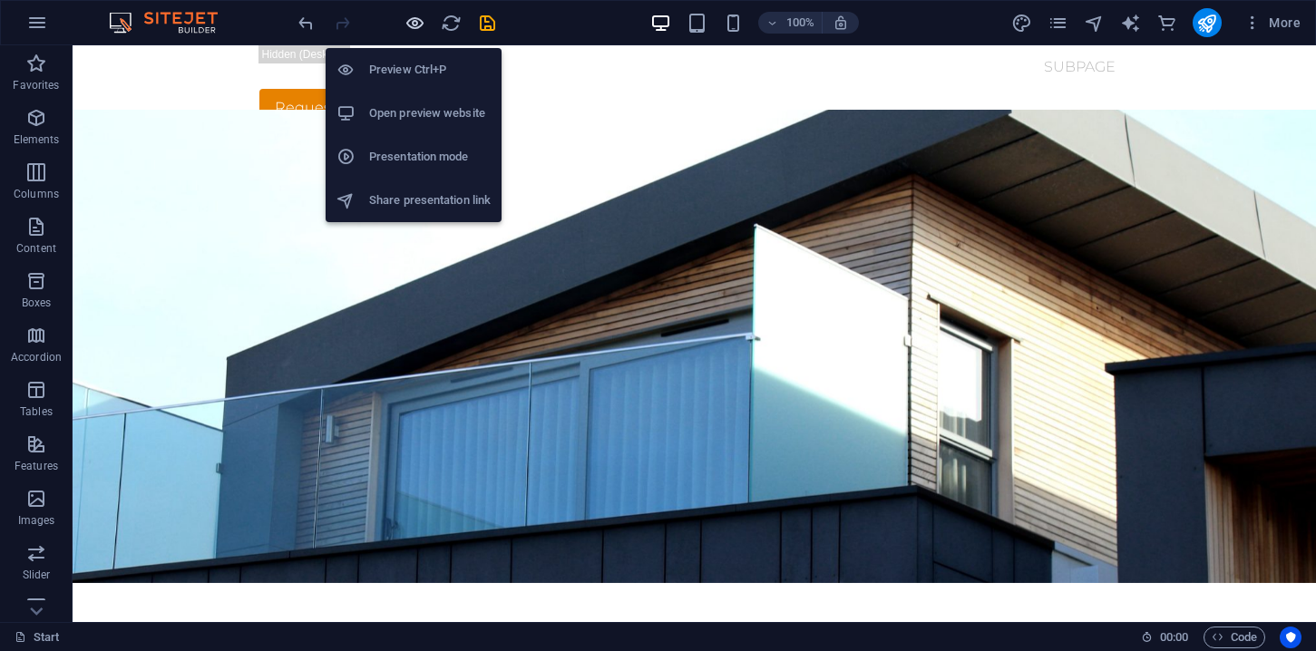
click at [413, 24] on icon "button" at bounding box center [415, 23] width 21 height 21
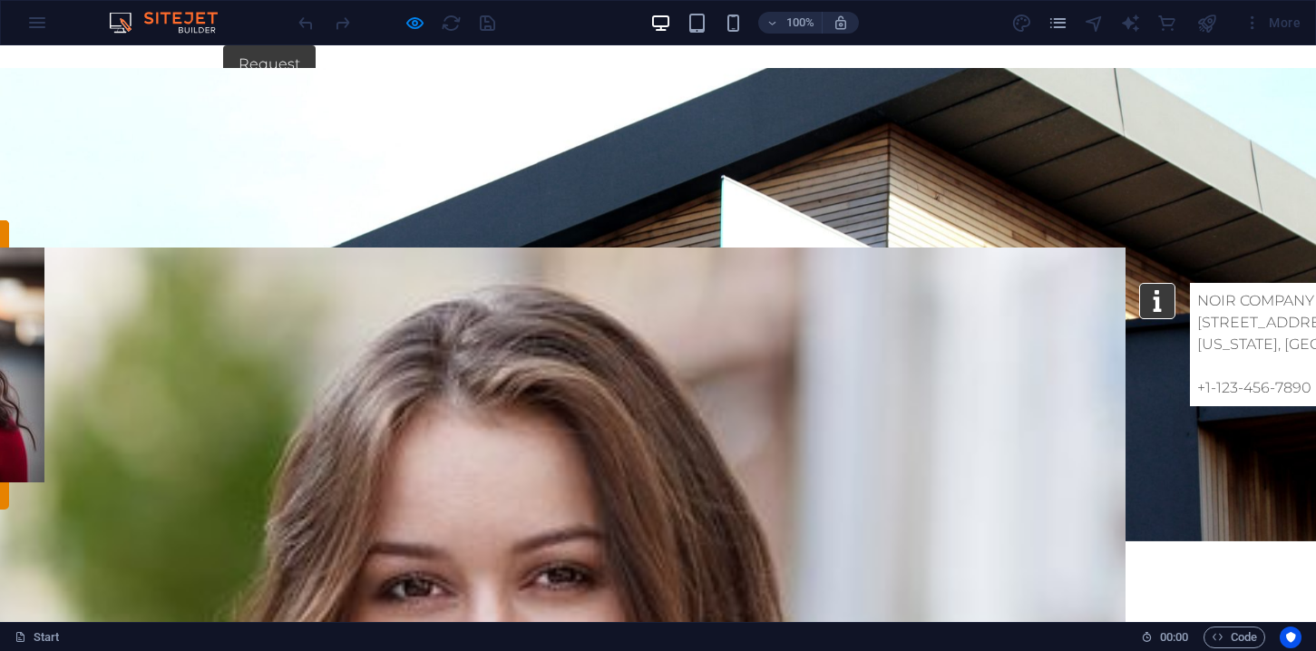
click at [412, 26] on icon "button" at bounding box center [415, 23] width 21 height 21
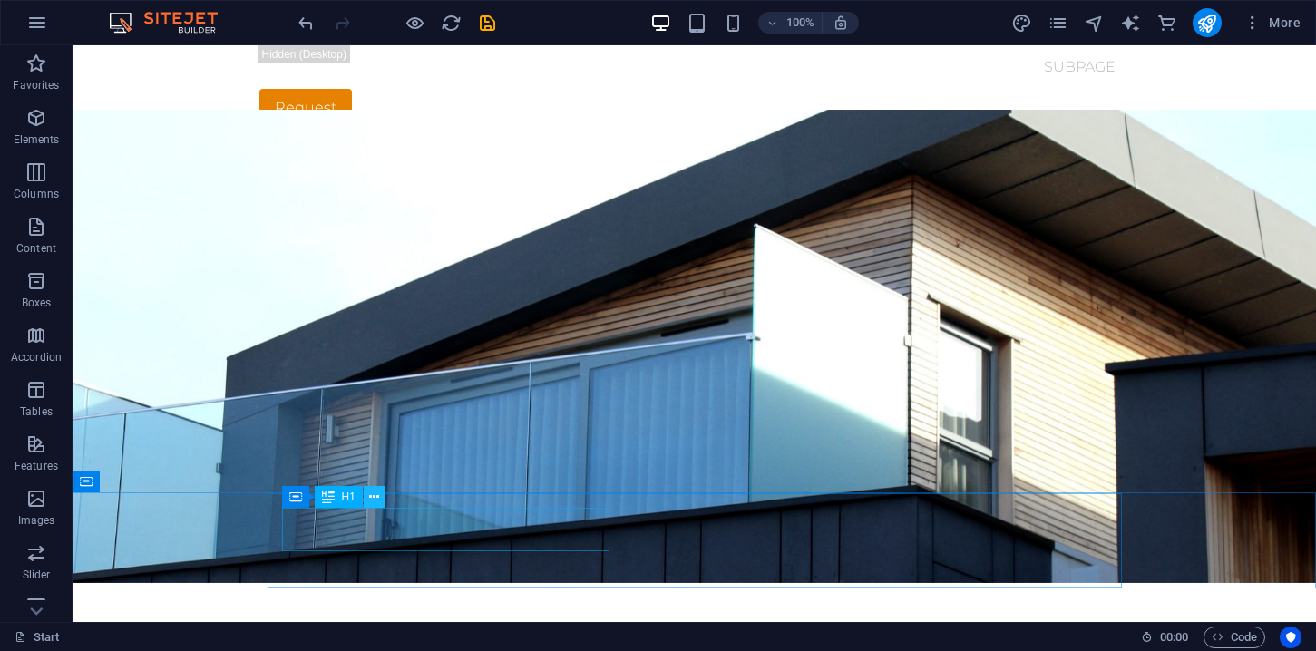
click at [376, 501] on icon at bounding box center [374, 497] width 10 height 19
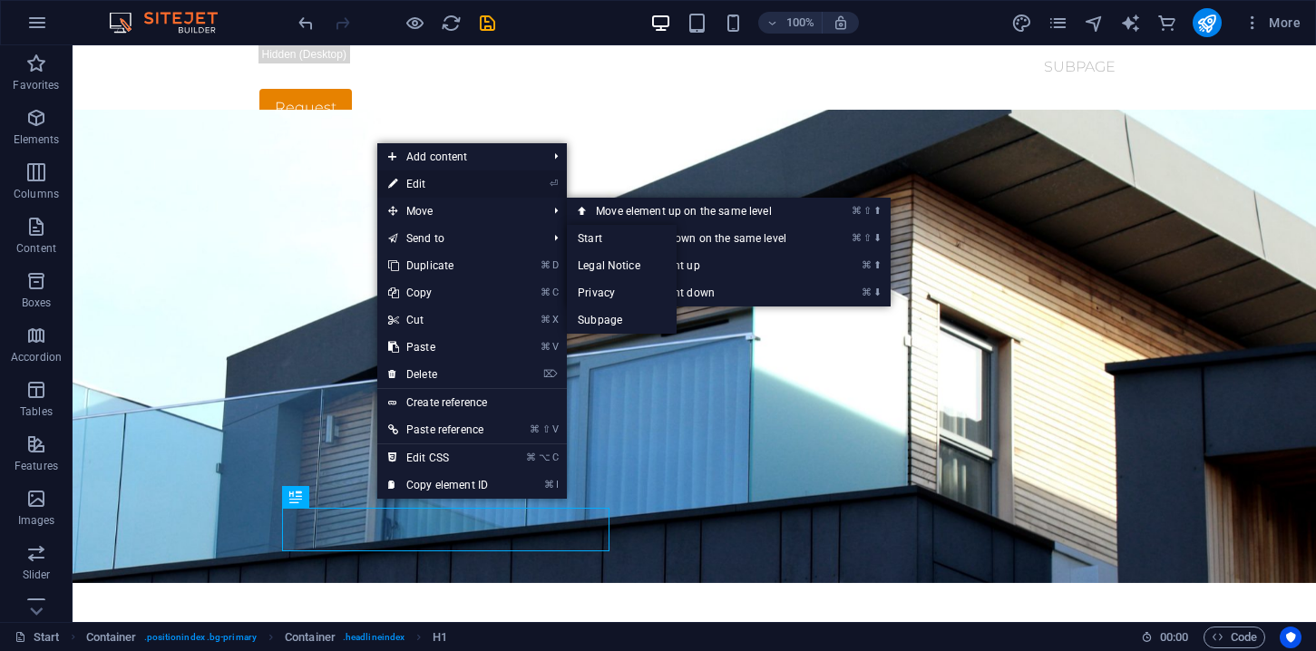
click at [424, 189] on link "⏎ Edit" at bounding box center [438, 184] width 122 height 27
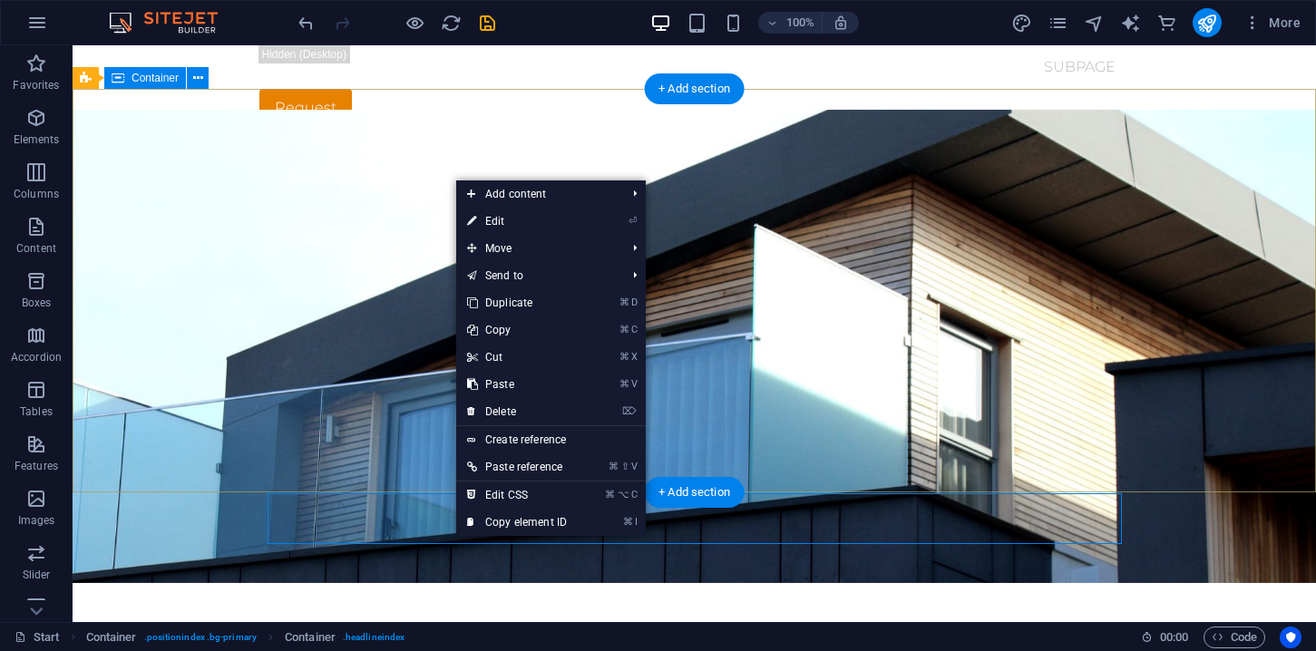
drag, startPoint x: 135, startPoint y: 538, endPoint x: 474, endPoint y: 479, distance: 343.5
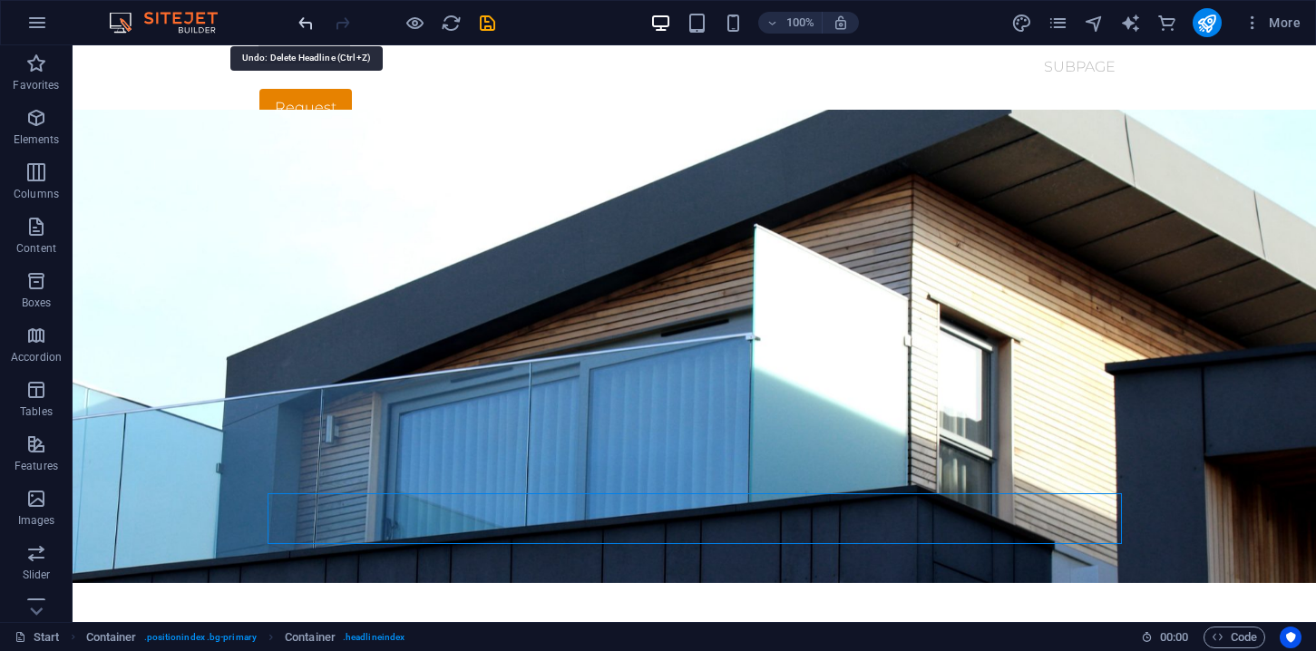
click at [307, 29] on icon "undo" at bounding box center [306, 23] width 21 height 21
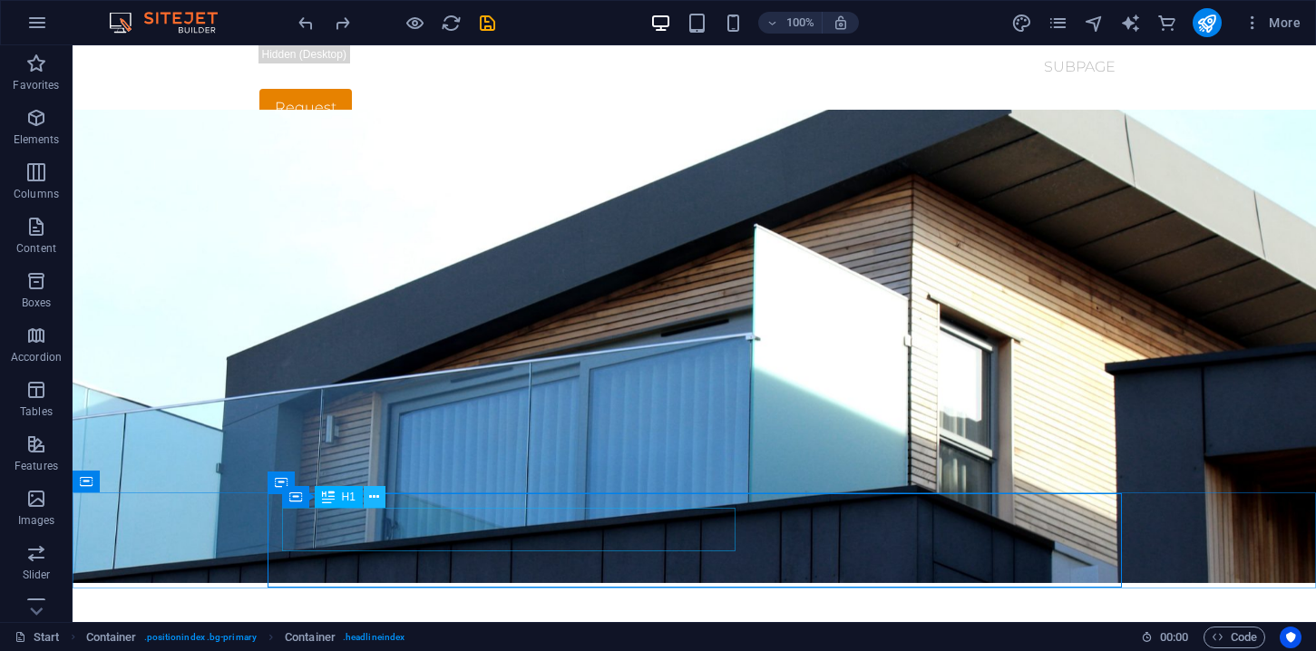
click at [370, 495] on icon at bounding box center [374, 497] width 10 height 19
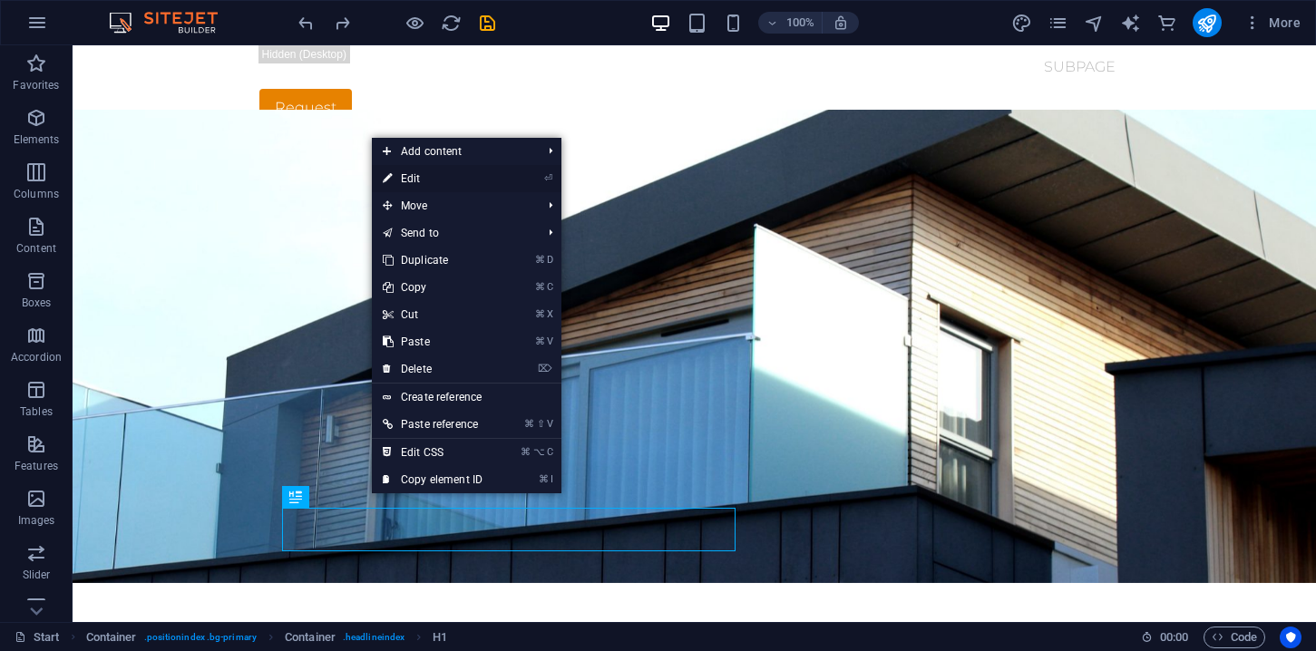
click at [420, 181] on link "⏎ Edit" at bounding box center [433, 178] width 122 height 27
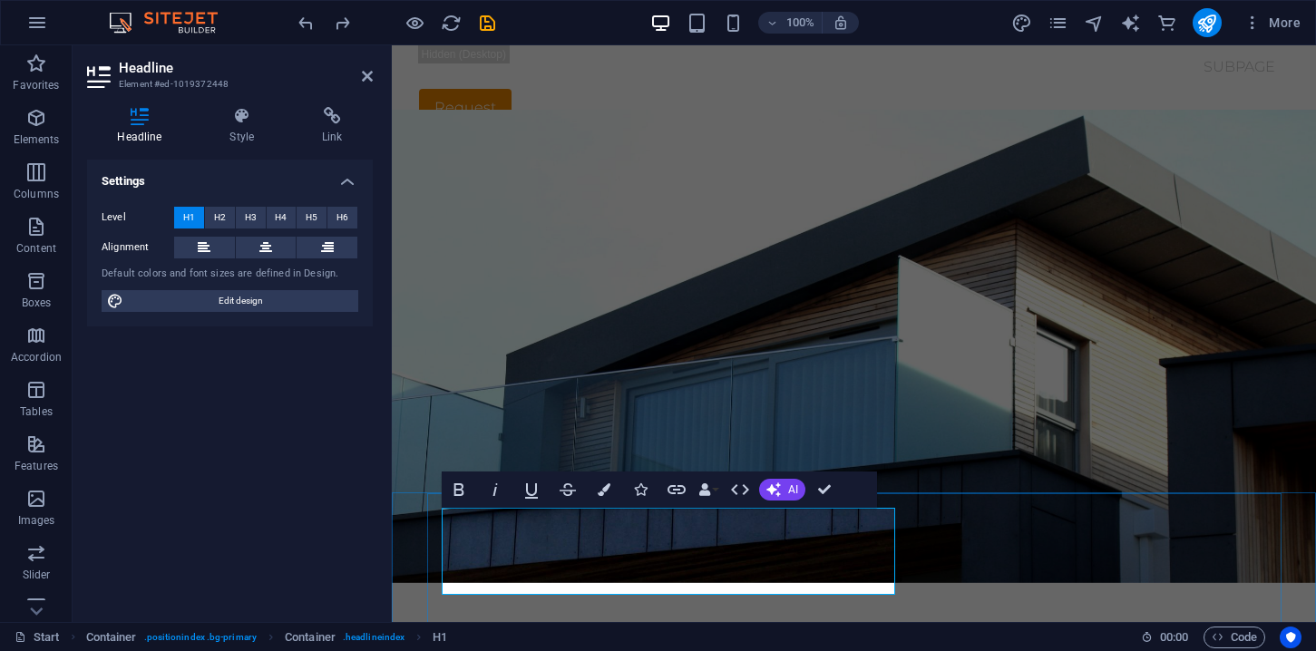
click at [715, 489] on button "Data Bindings" at bounding box center [708, 490] width 25 height 36
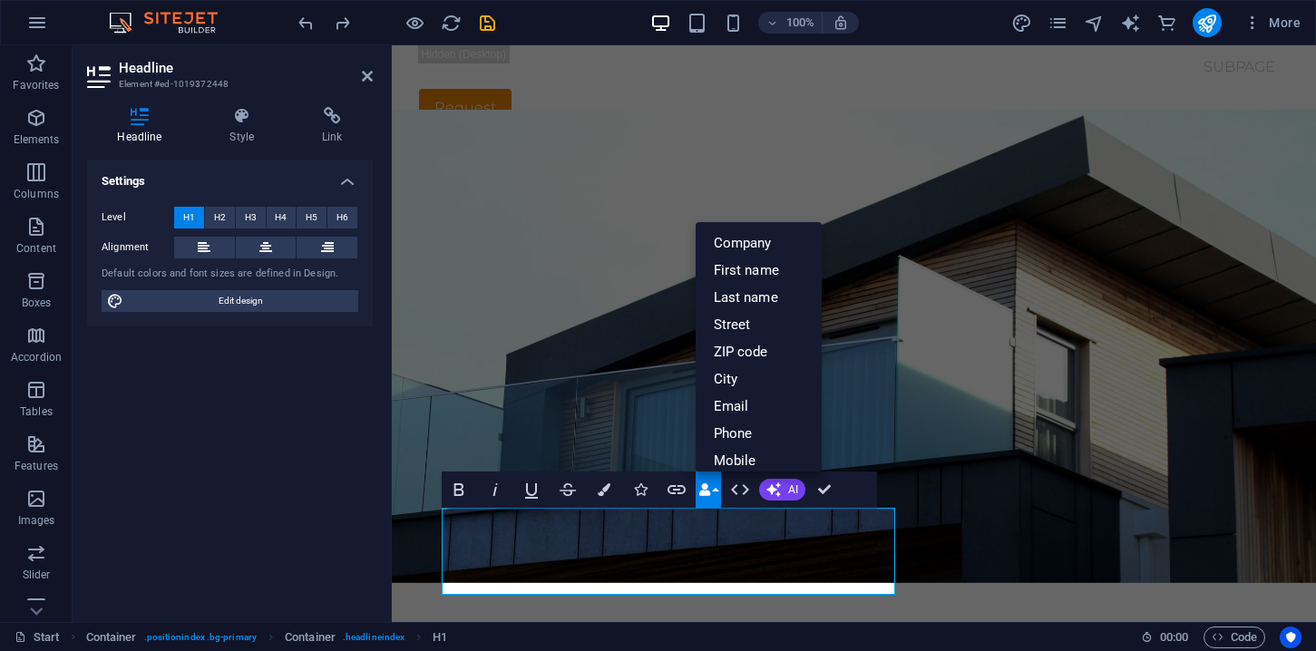
click at [715, 489] on button "Data Bindings" at bounding box center [708, 490] width 25 height 36
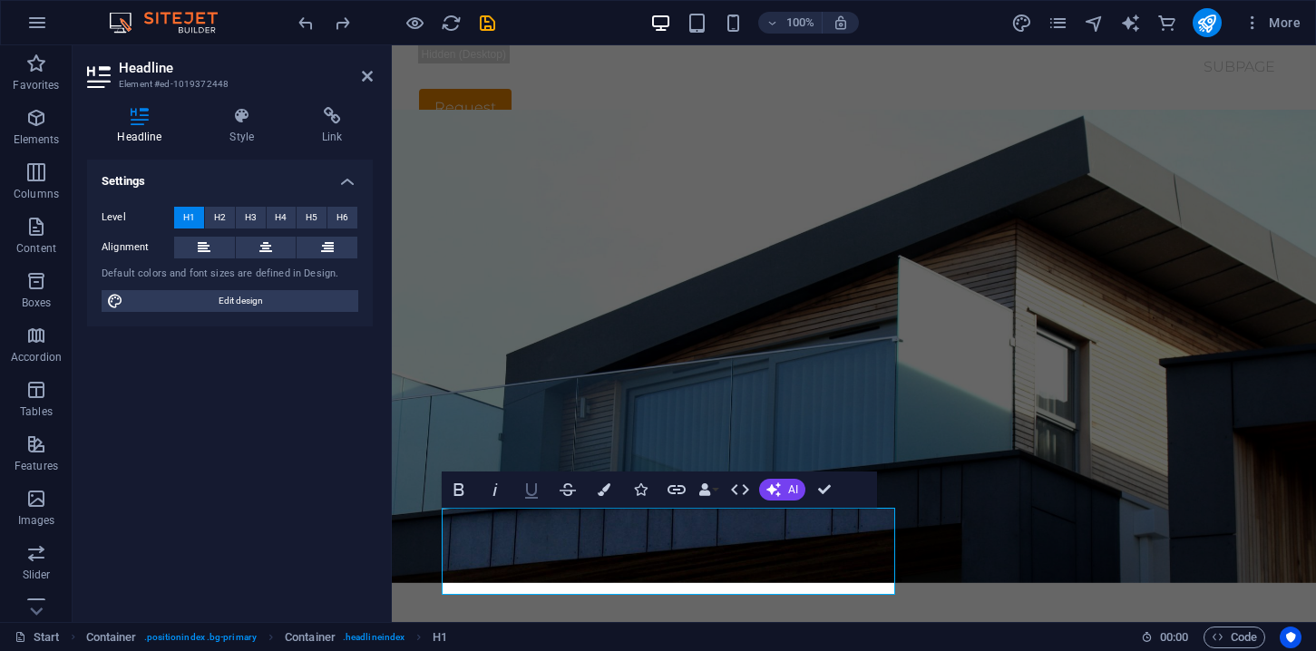
click at [532, 491] on icon "button" at bounding box center [532, 490] width 22 height 22
click at [460, 488] on icon "button" at bounding box center [459, 490] width 22 height 22
click at [748, 496] on icon "button" at bounding box center [740, 490] width 22 height 22
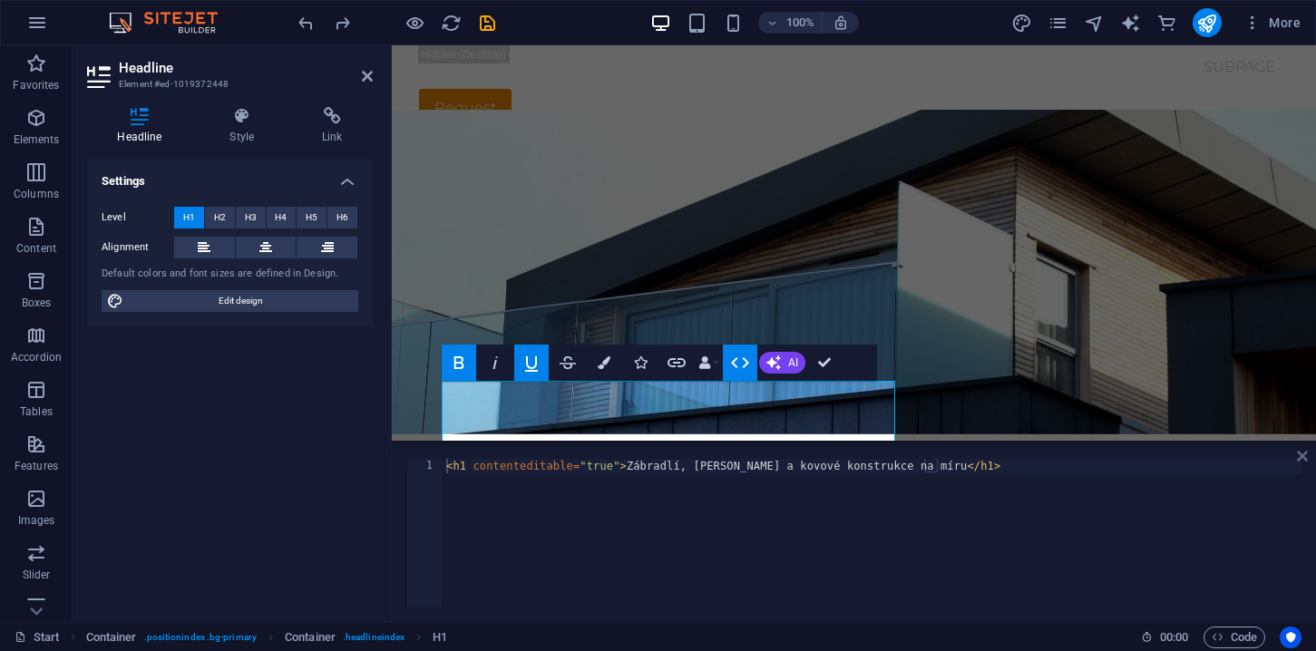
click at [1302, 456] on icon at bounding box center [1302, 456] width 11 height 15
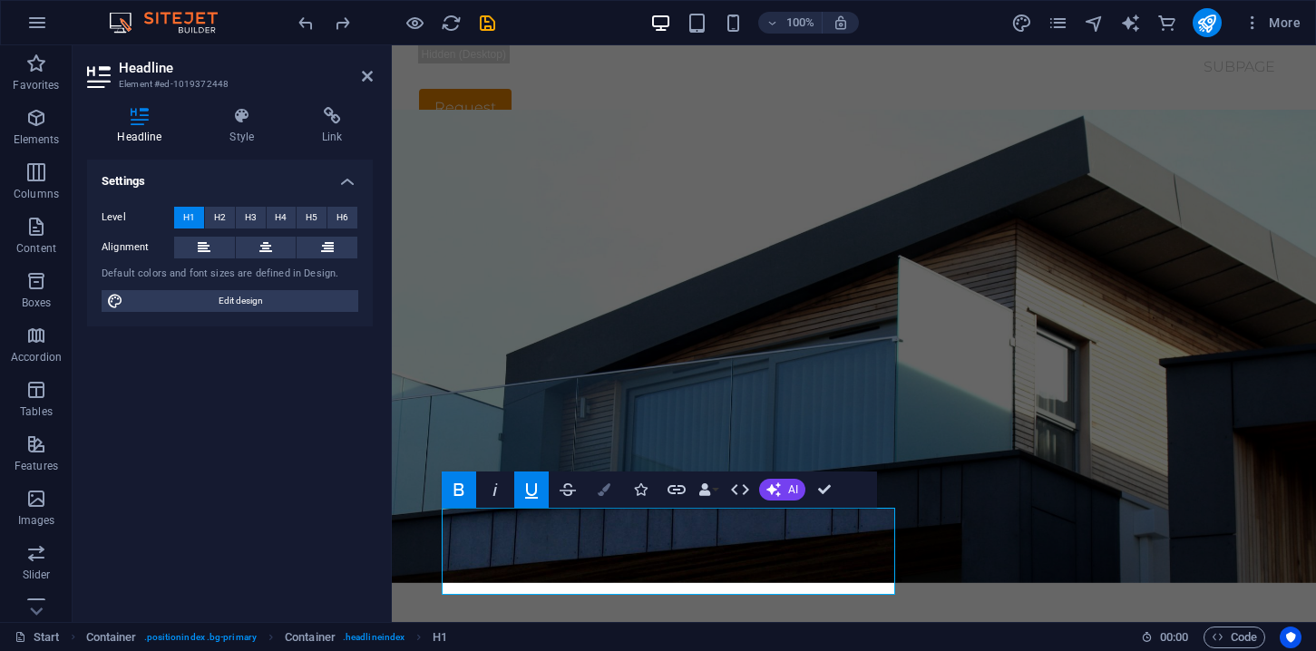
click at [609, 495] on icon "button" at bounding box center [604, 490] width 13 height 13
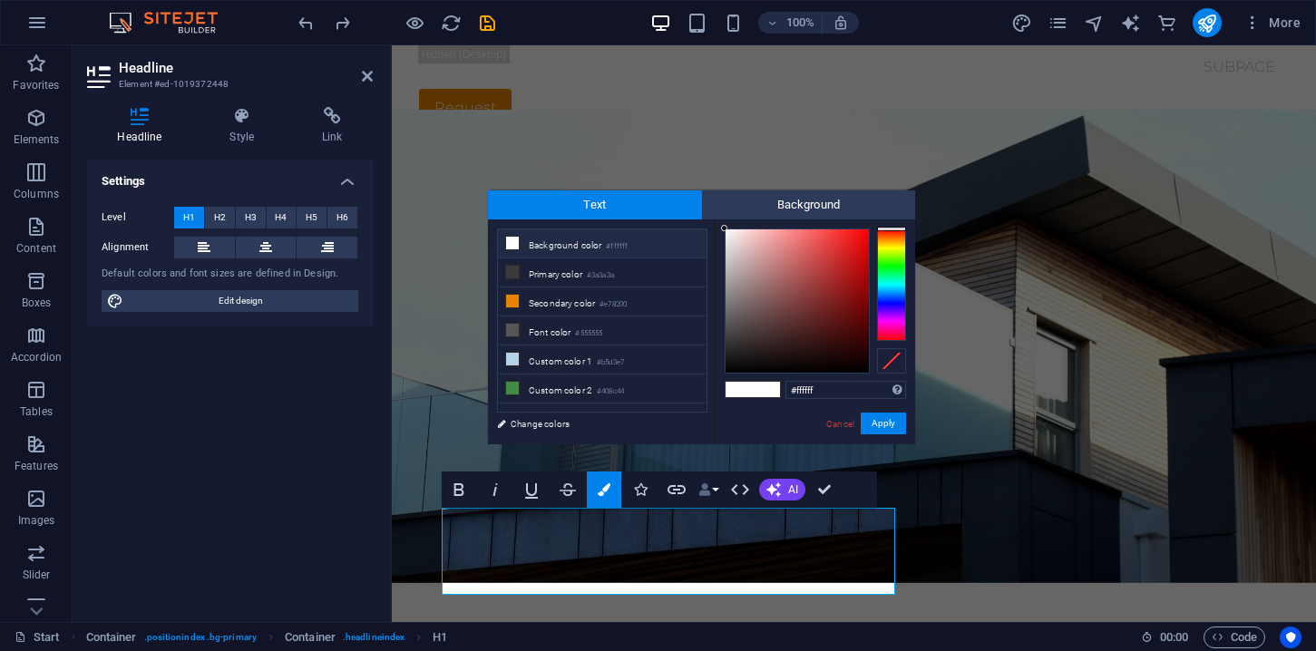
click at [718, 494] on button "Data Bindings" at bounding box center [708, 490] width 25 height 36
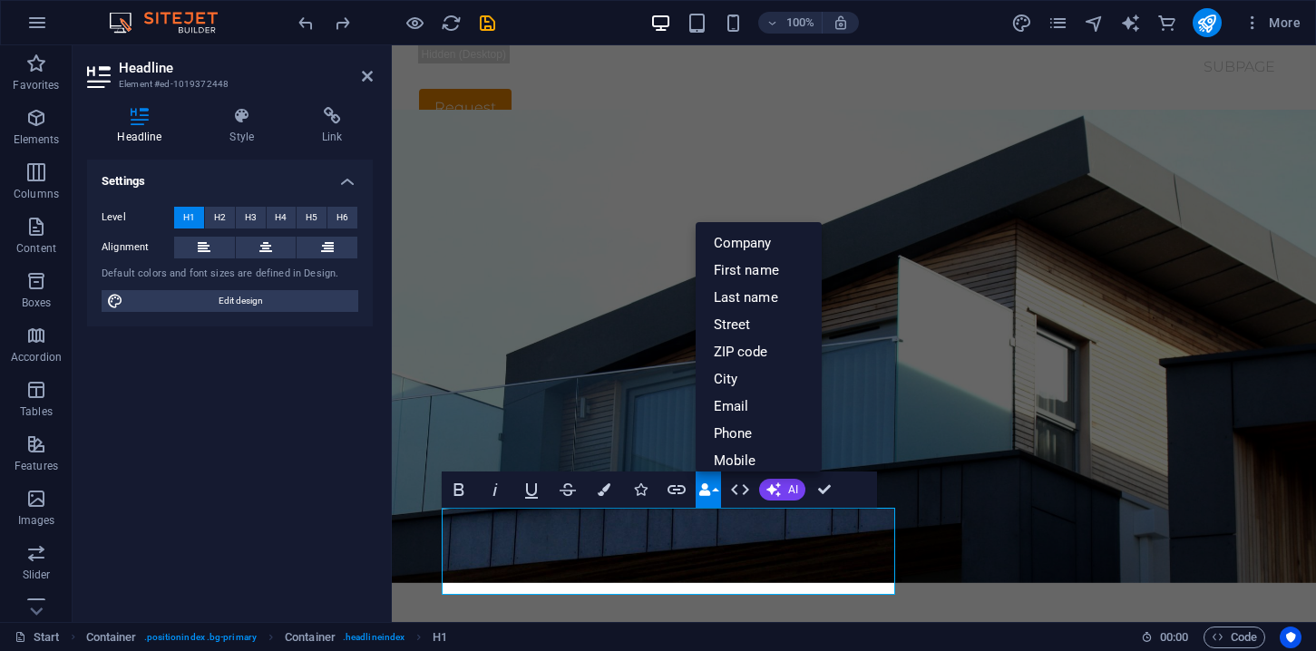
click at [718, 494] on button "Data Bindings" at bounding box center [708, 490] width 25 height 36
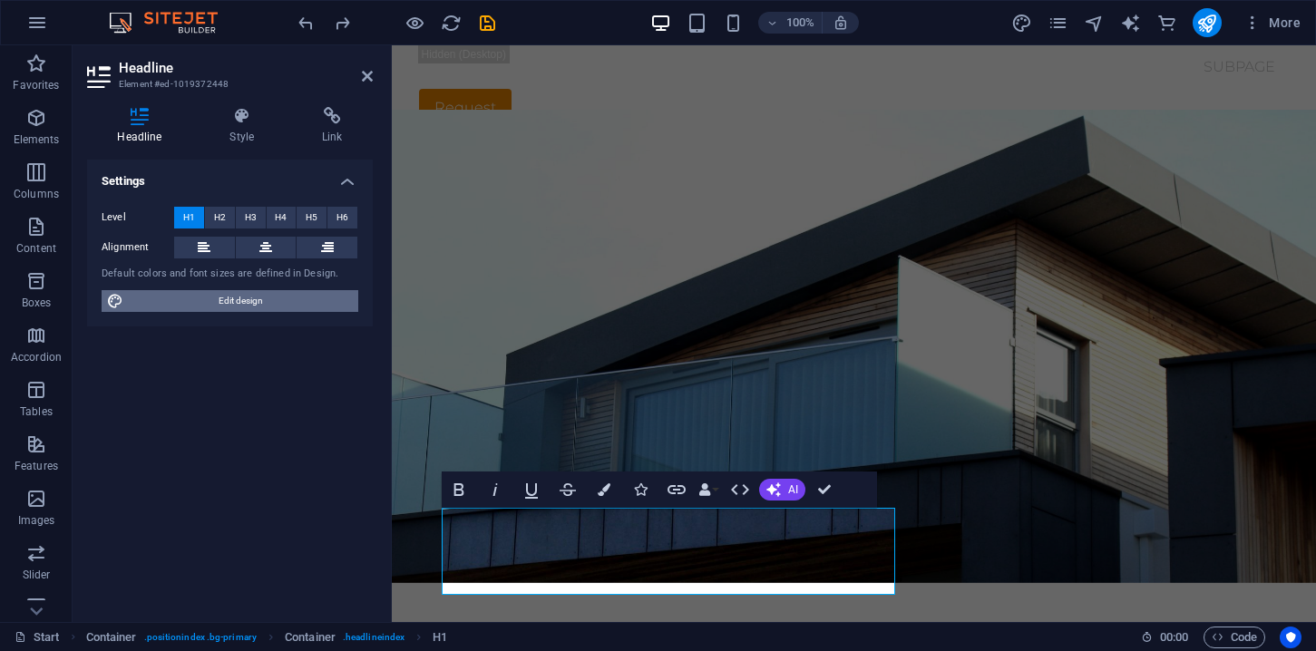
click at [241, 303] on span "Edit design" at bounding box center [241, 301] width 224 height 22
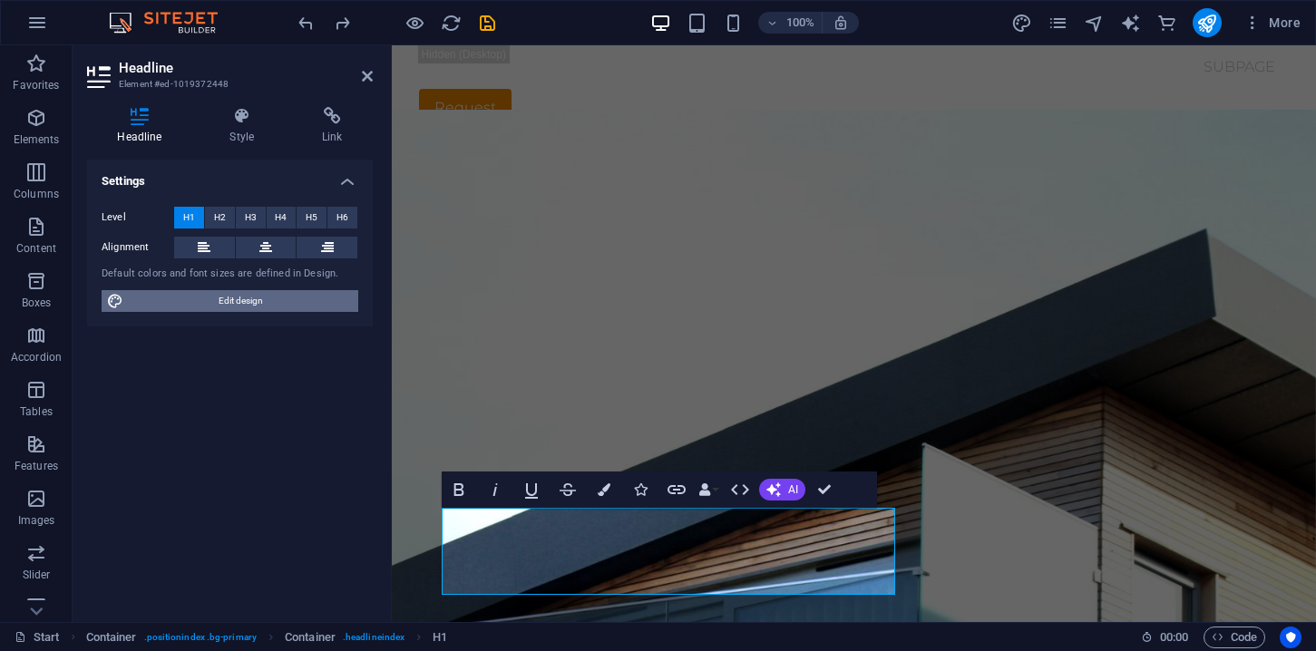
select select "px"
select select "300"
select select "px"
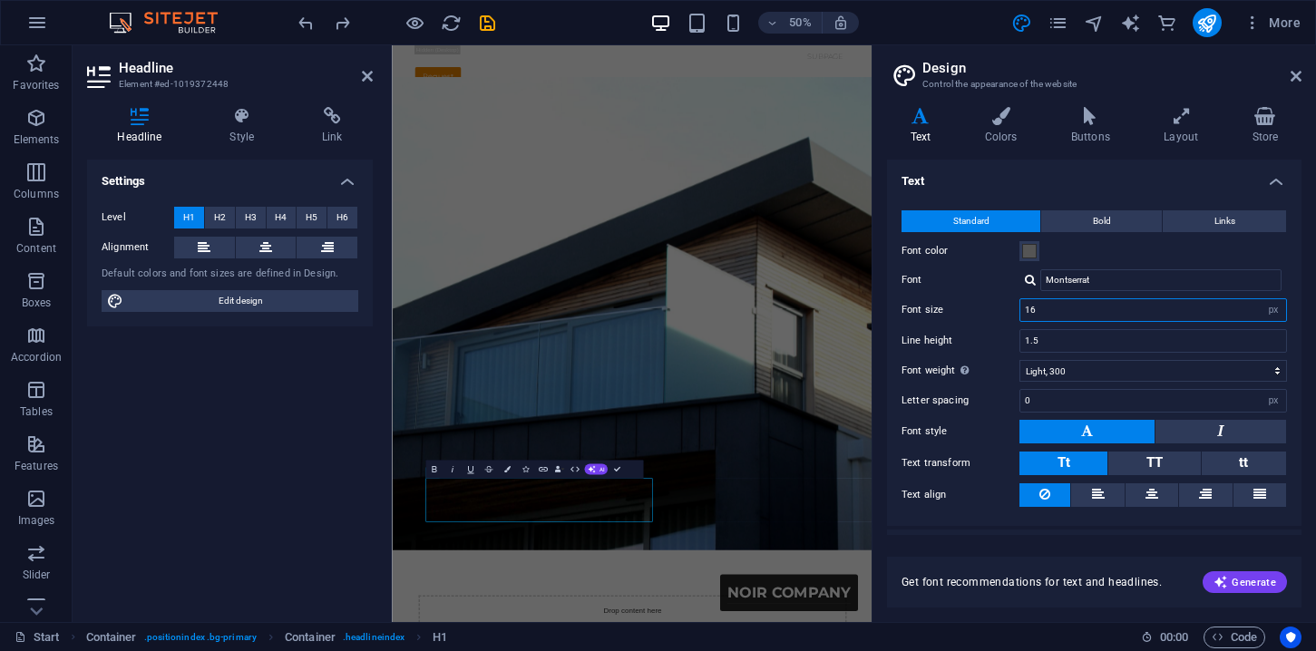
click at [1060, 312] on input "16" at bounding box center [1154, 310] width 266 height 22
type input "14"
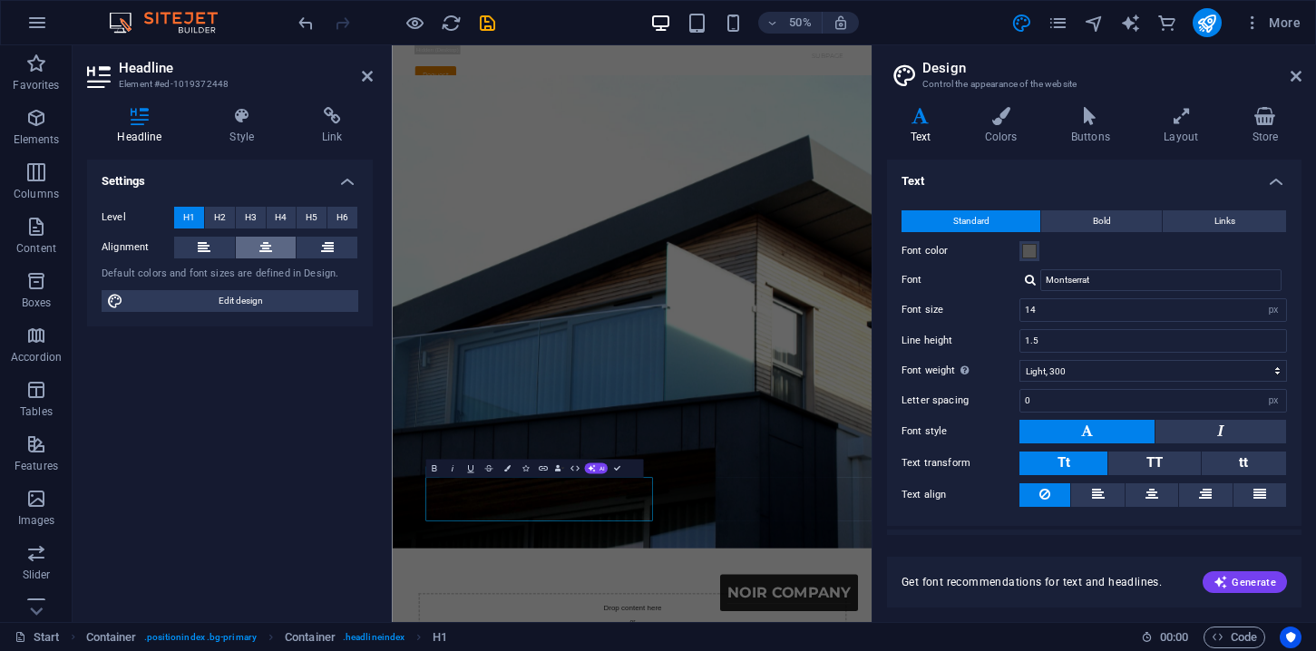
click at [268, 251] on icon at bounding box center [265, 248] width 13 height 22
click at [1298, 75] on icon at bounding box center [1296, 76] width 11 height 15
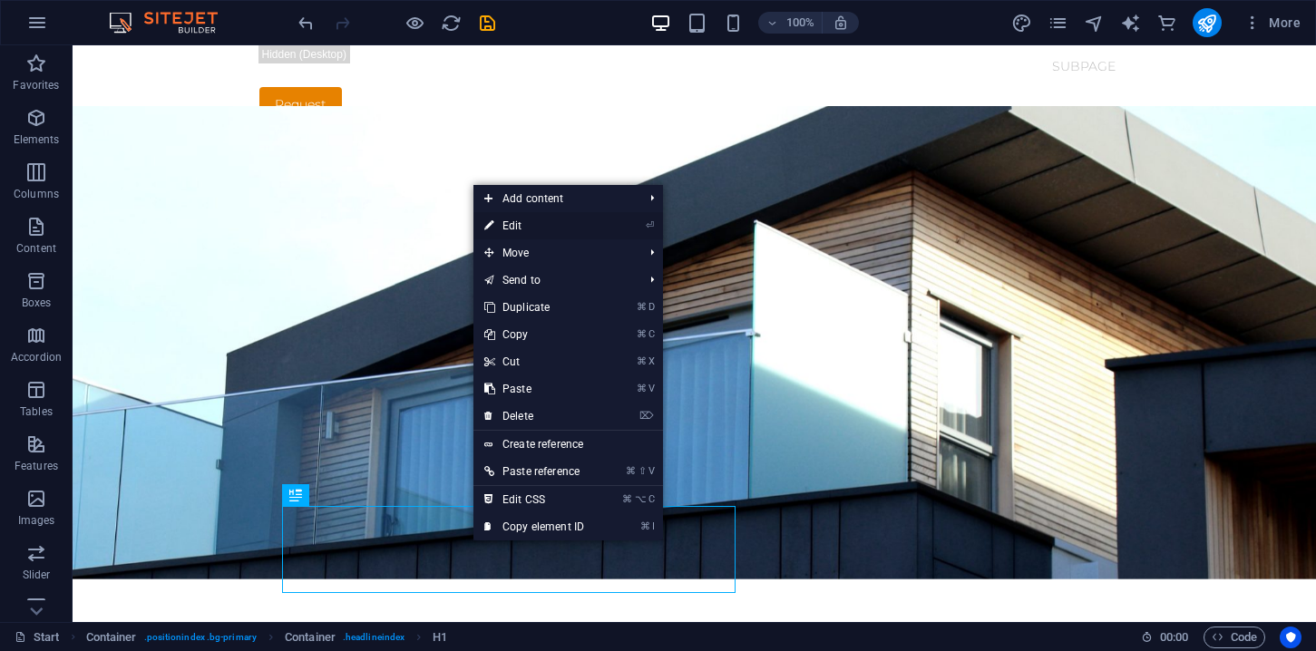
click at [520, 229] on link "⏎ Edit" at bounding box center [535, 225] width 122 height 27
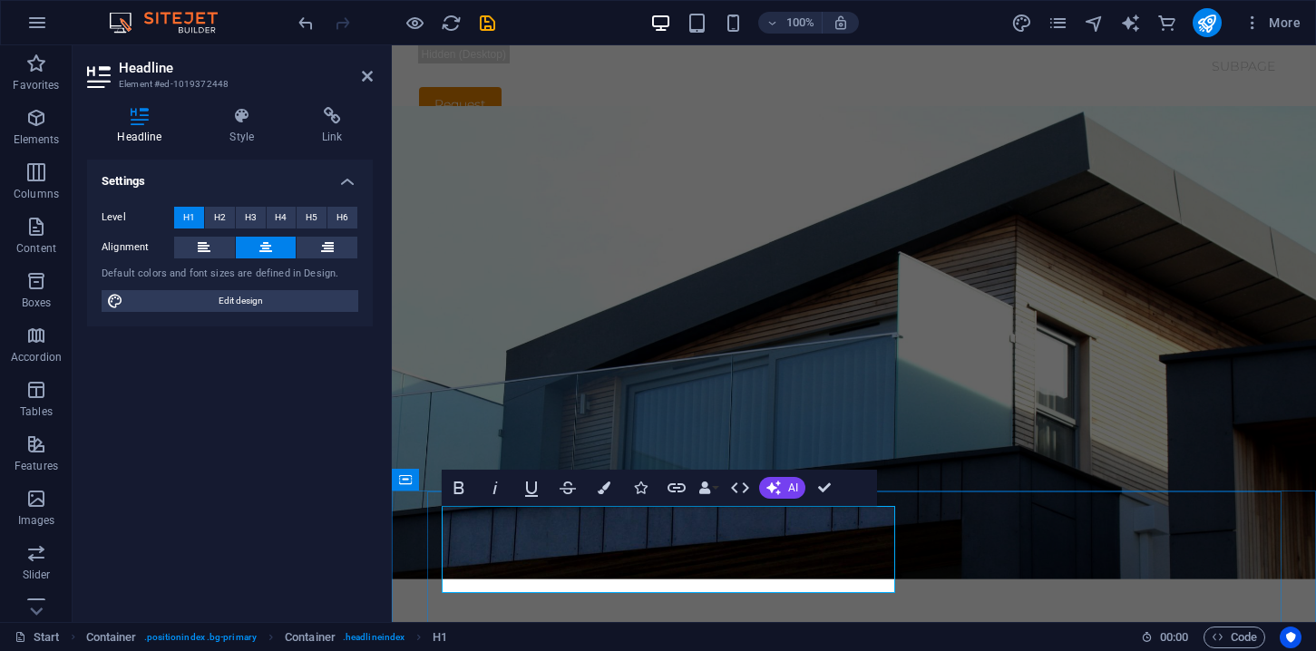
click at [222, 222] on span "H2" at bounding box center [220, 218] width 12 height 22
click at [256, 220] on span "H3" at bounding box center [251, 218] width 12 height 22
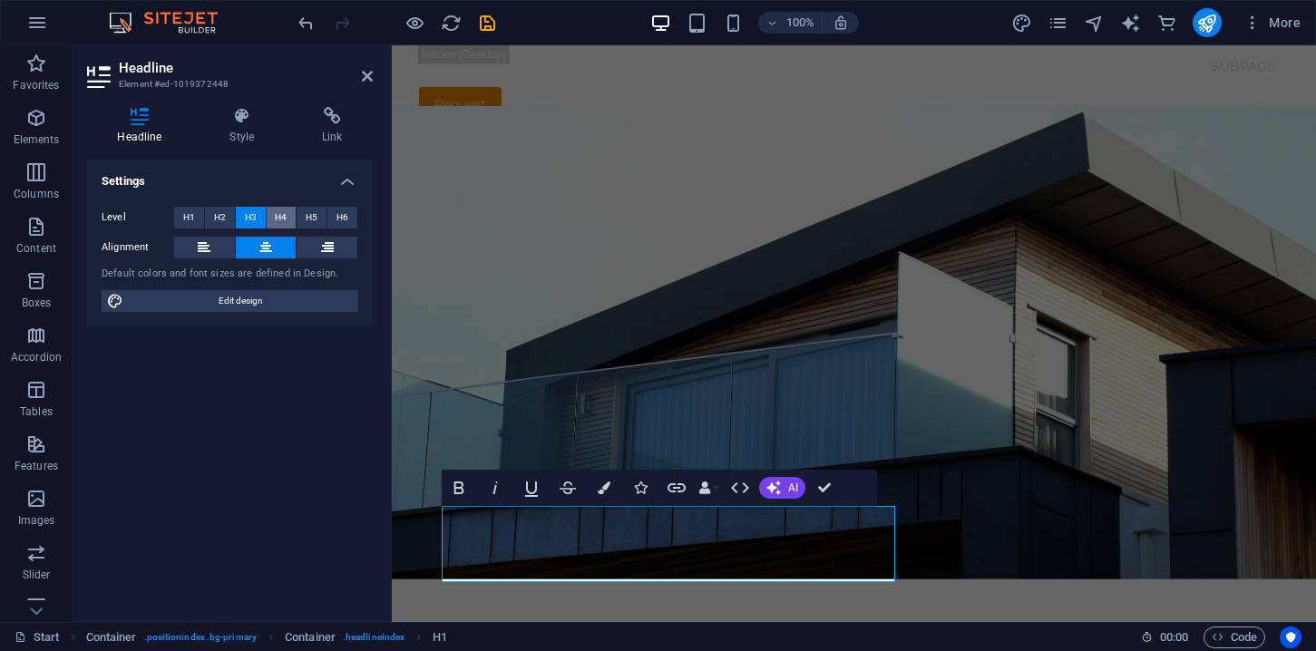
click at [273, 220] on button "H4" at bounding box center [282, 218] width 30 height 22
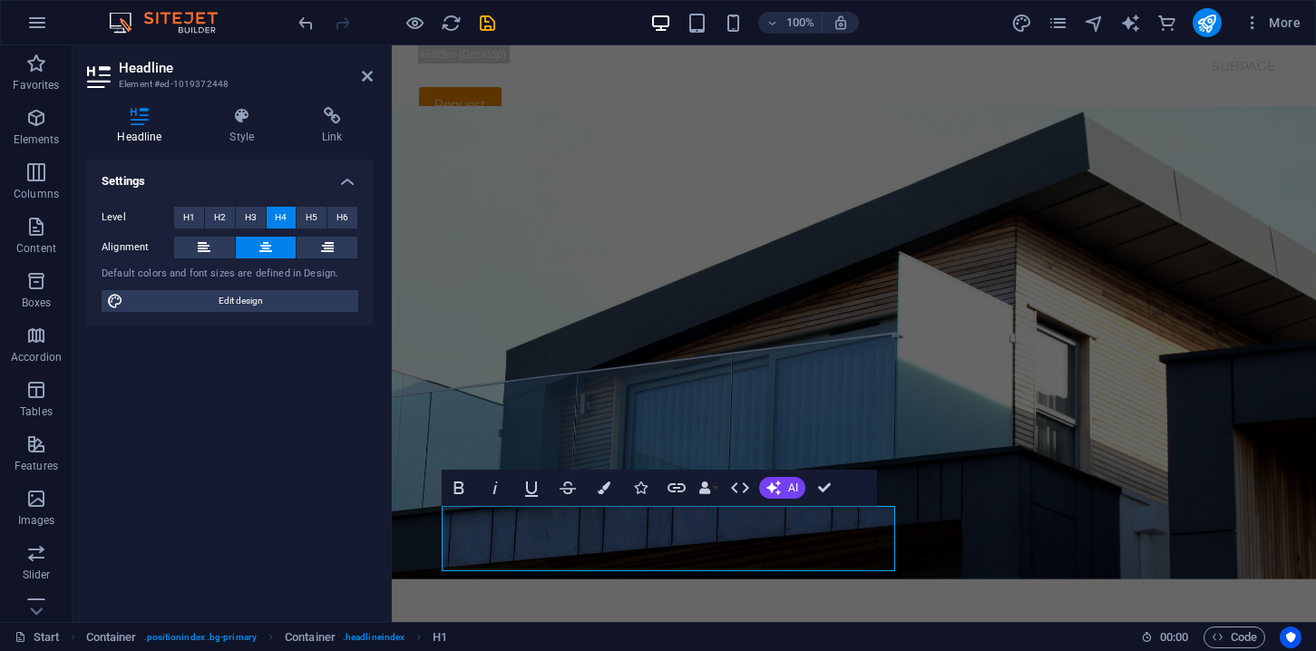
click at [296, 219] on div "Level H1 H2 H3 H4 H5 H6" at bounding box center [230, 218] width 257 height 23
click at [304, 219] on button "H5" at bounding box center [312, 218] width 30 height 22
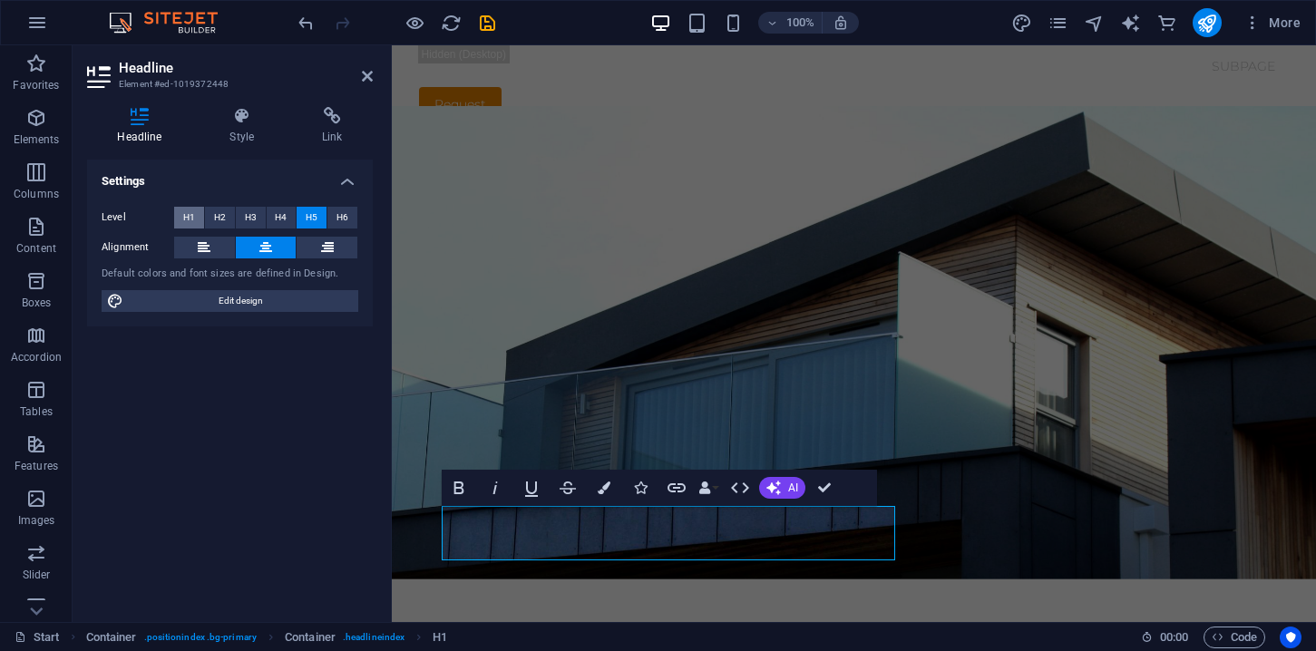
click at [191, 219] on span "H1" at bounding box center [189, 218] width 12 height 22
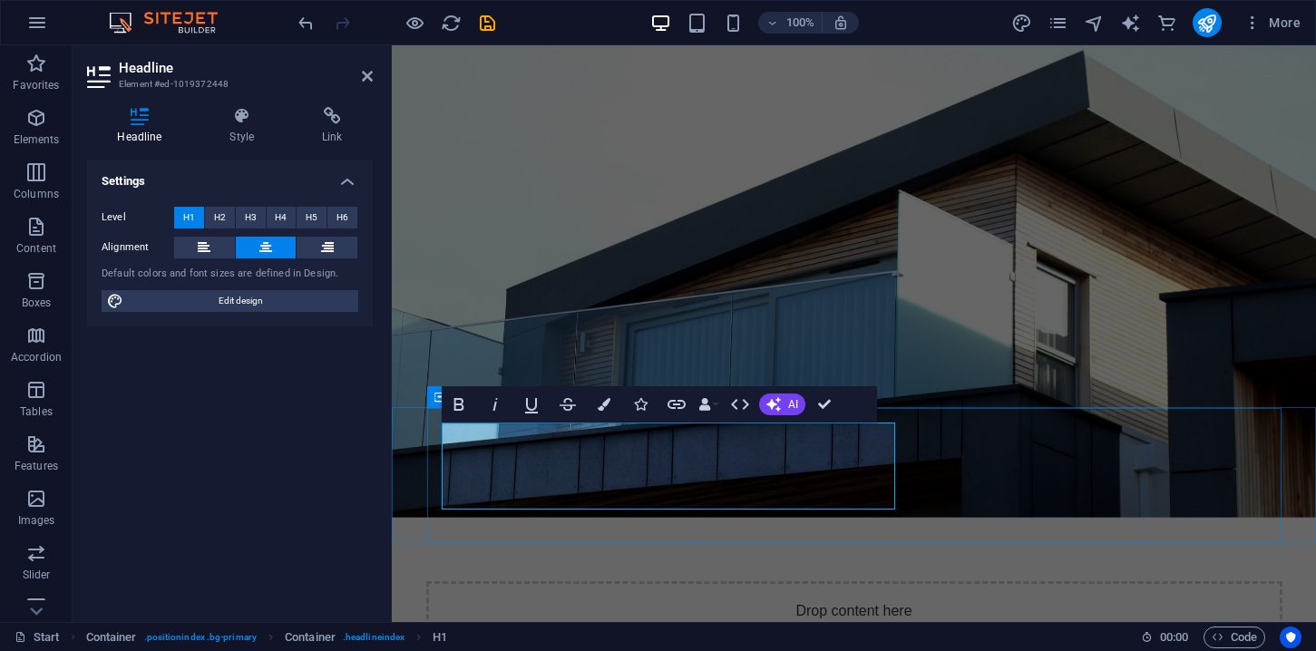
scroll to position [89, 0]
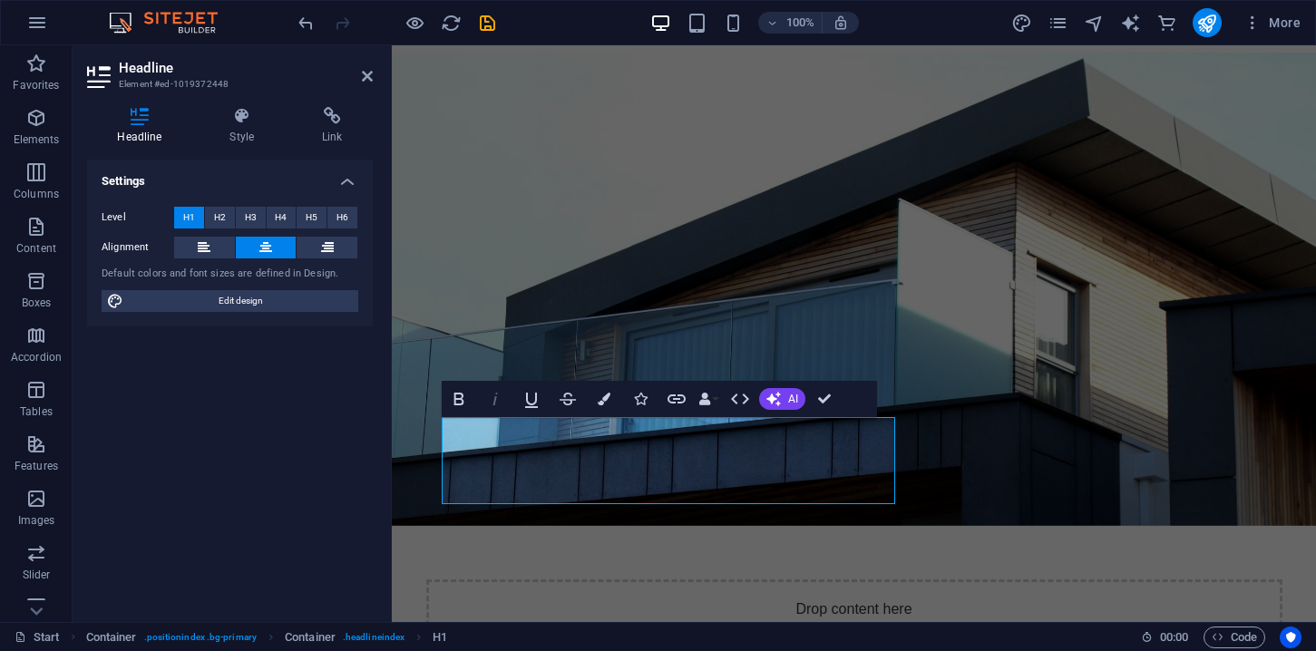
click at [501, 404] on icon "button" at bounding box center [495, 399] width 22 height 22
click at [241, 121] on icon at bounding box center [242, 116] width 85 height 18
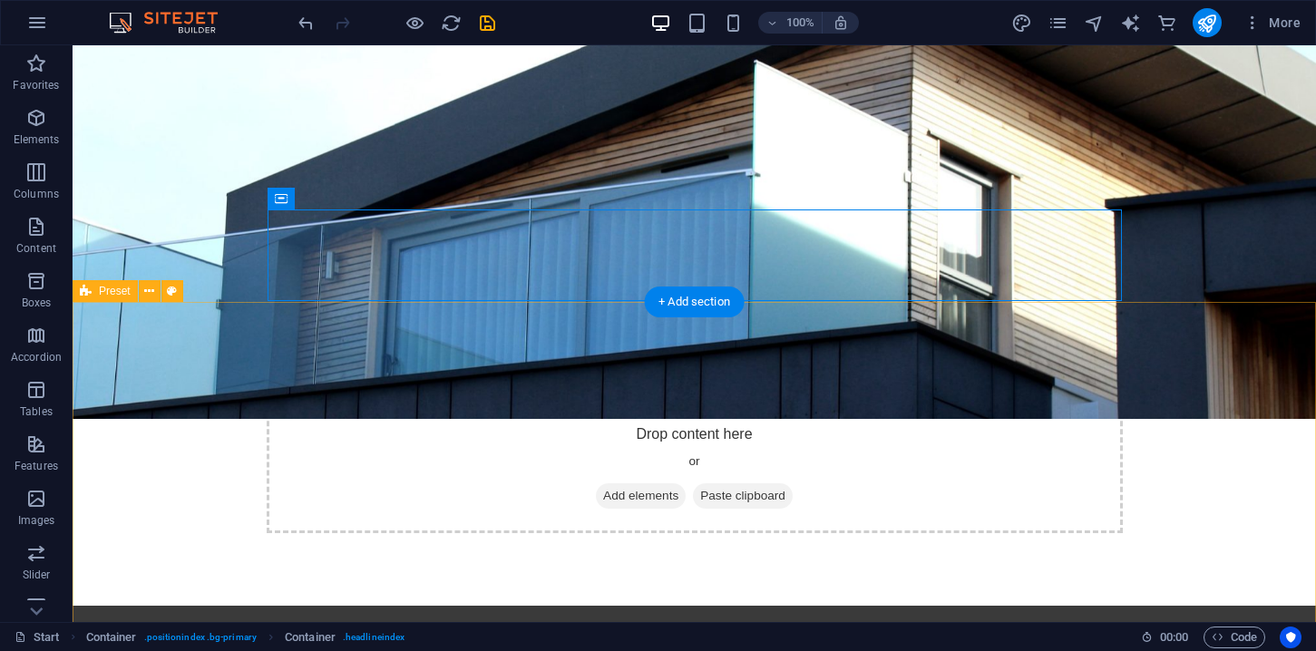
scroll to position [259, 0]
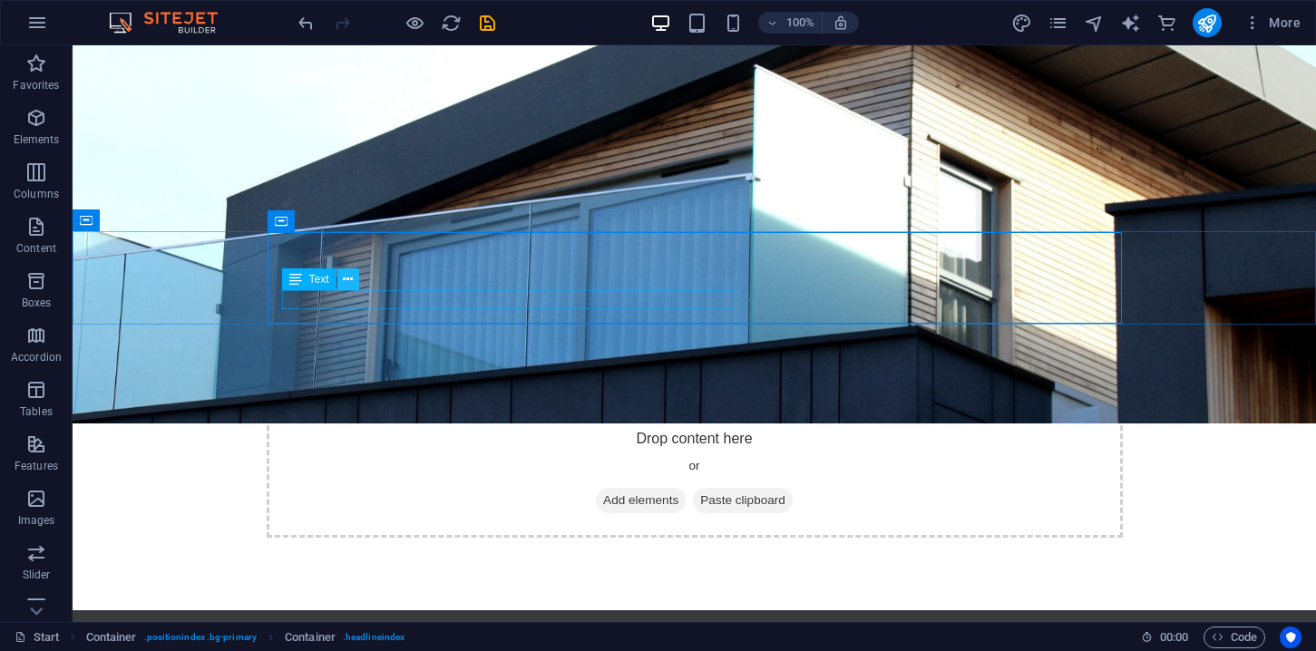
click at [348, 283] on icon at bounding box center [348, 279] width 10 height 19
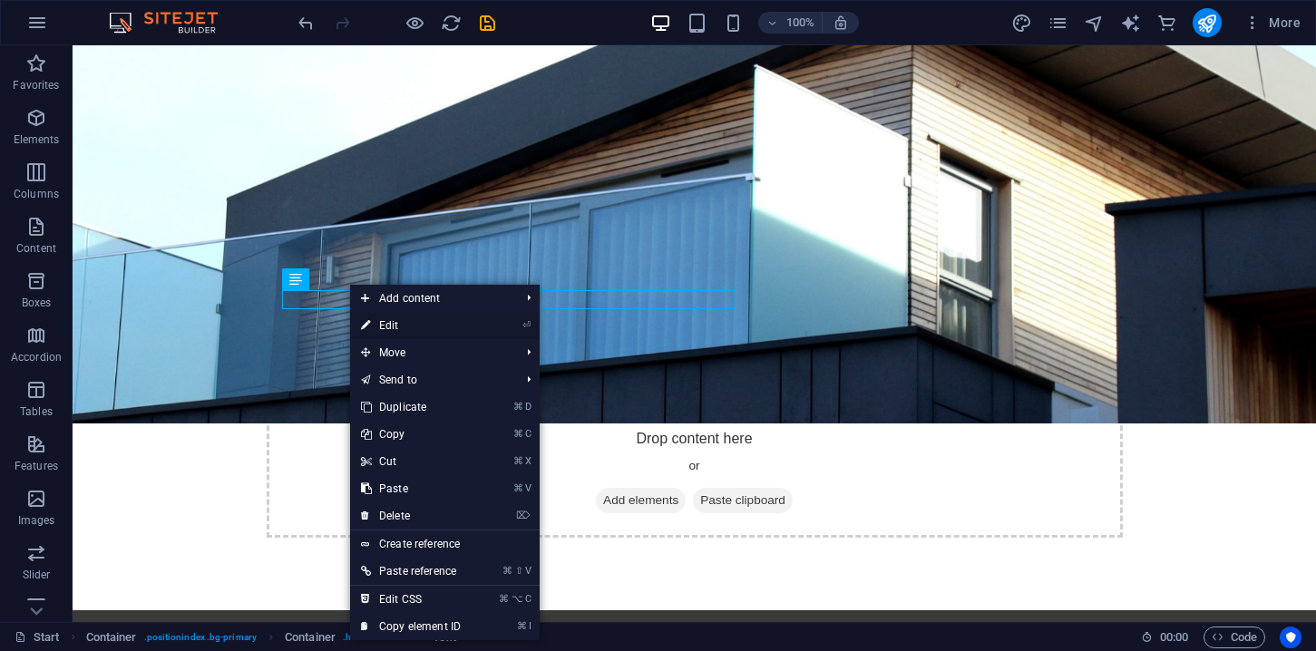
click at [397, 327] on link "⏎ Edit" at bounding box center [411, 325] width 122 height 27
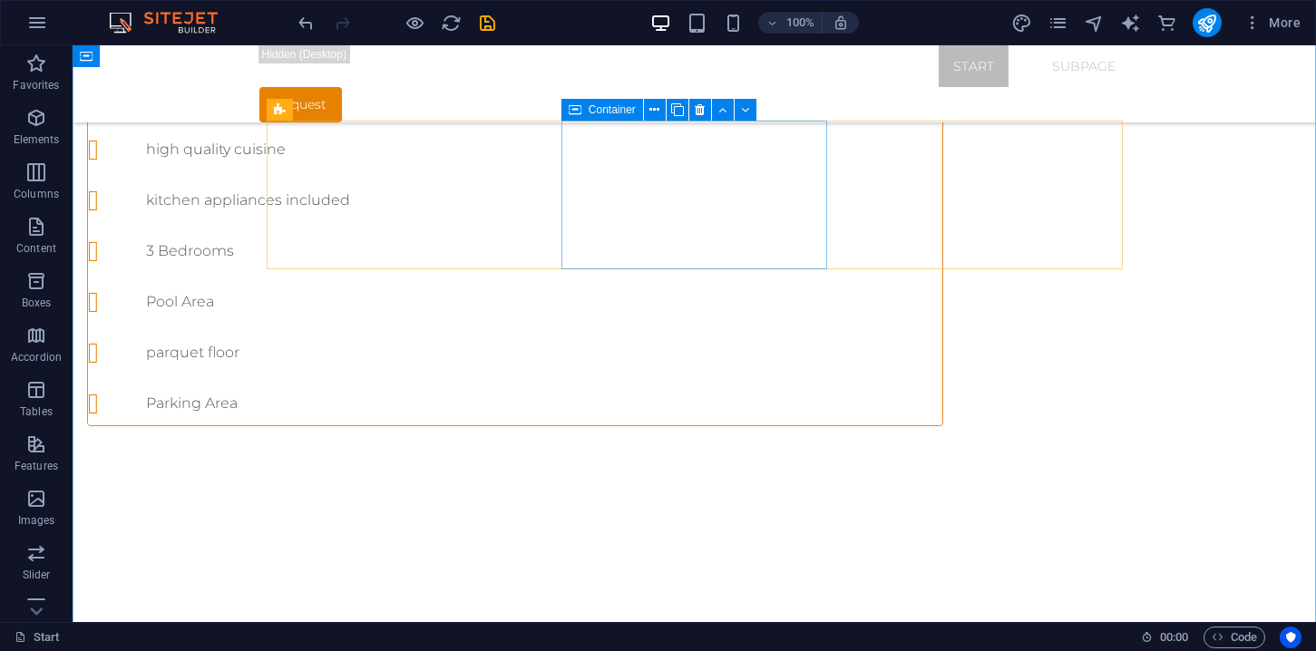
scroll to position [947, 0]
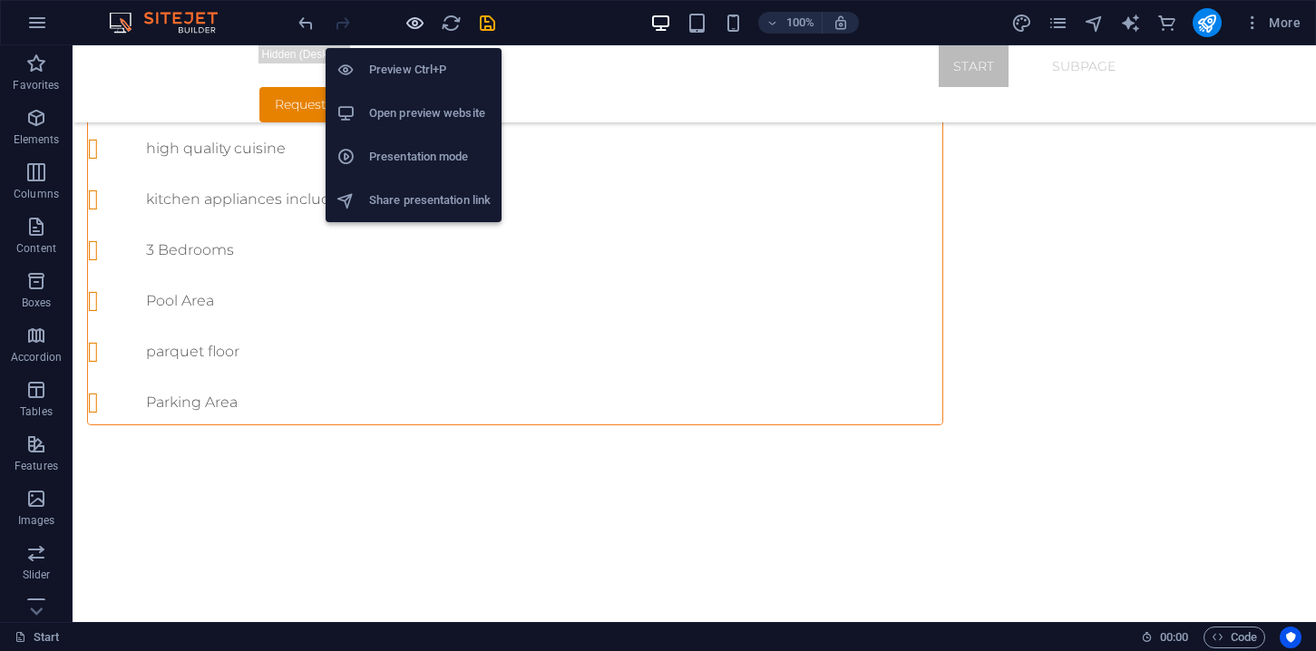
click at [418, 24] on icon "button" at bounding box center [415, 23] width 21 height 21
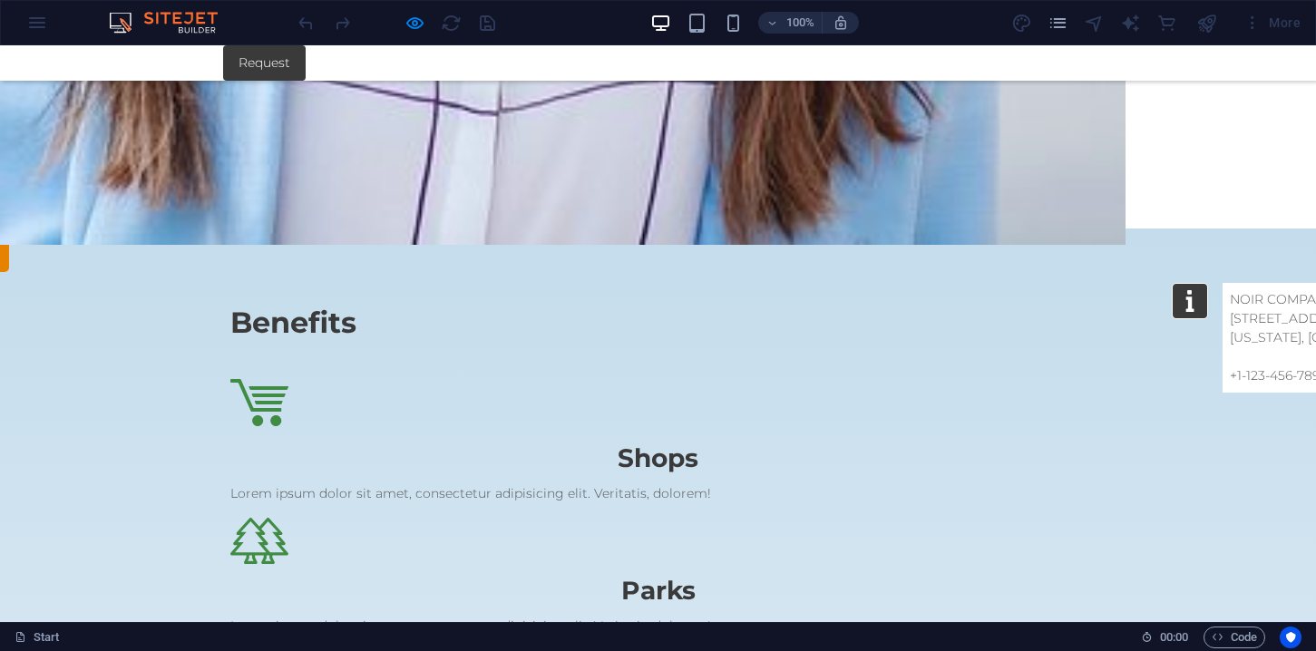
scroll to position [1236, 0]
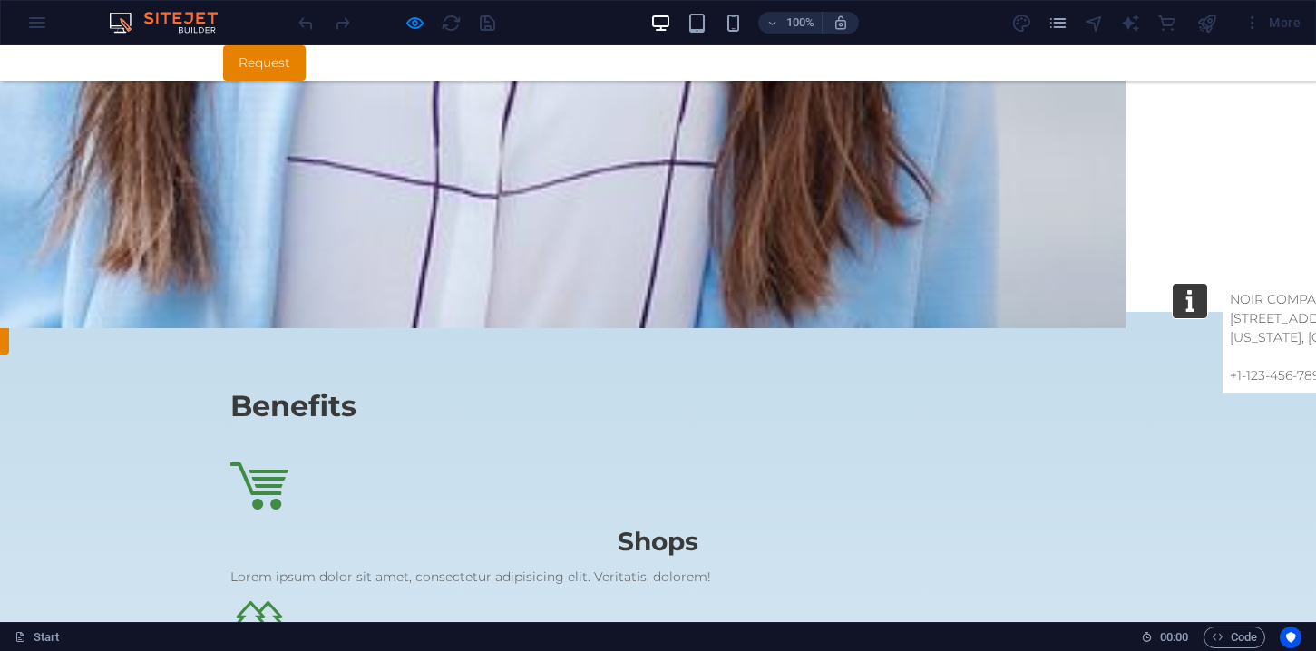
click at [282, 64] on link "Request" at bounding box center [264, 62] width 83 height 35
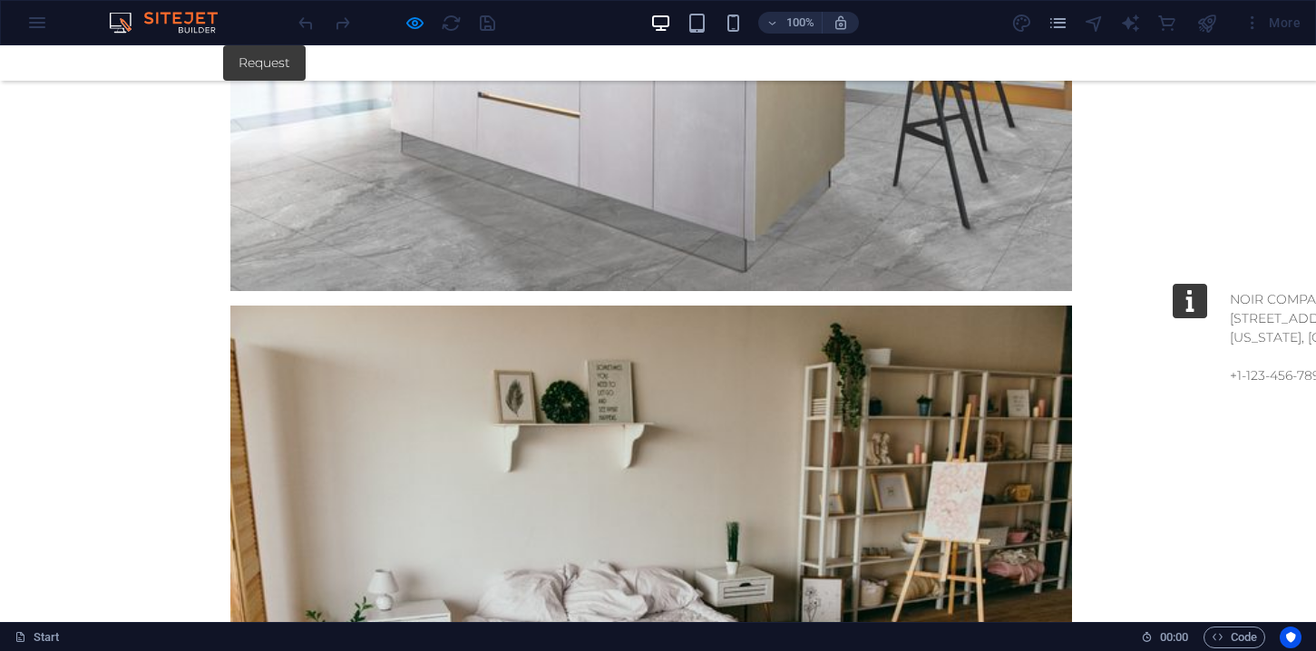
scroll to position [3558, 0]
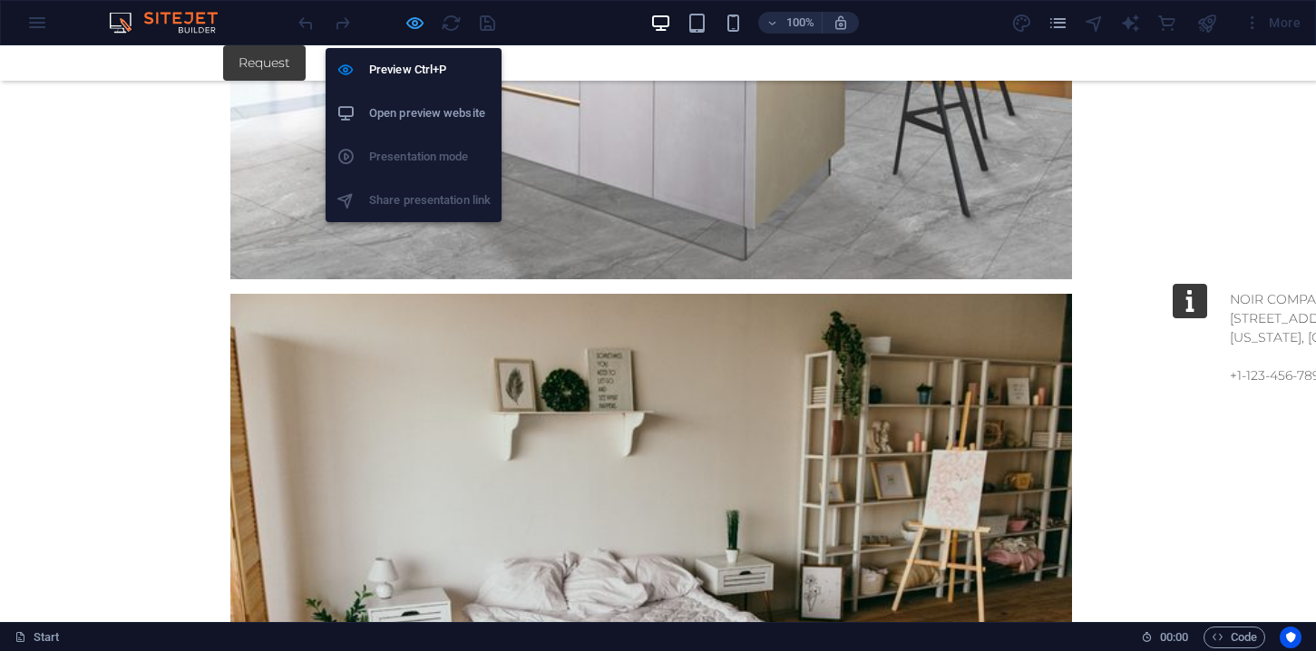
click at [416, 23] on icon "button" at bounding box center [415, 23] width 21 height 21
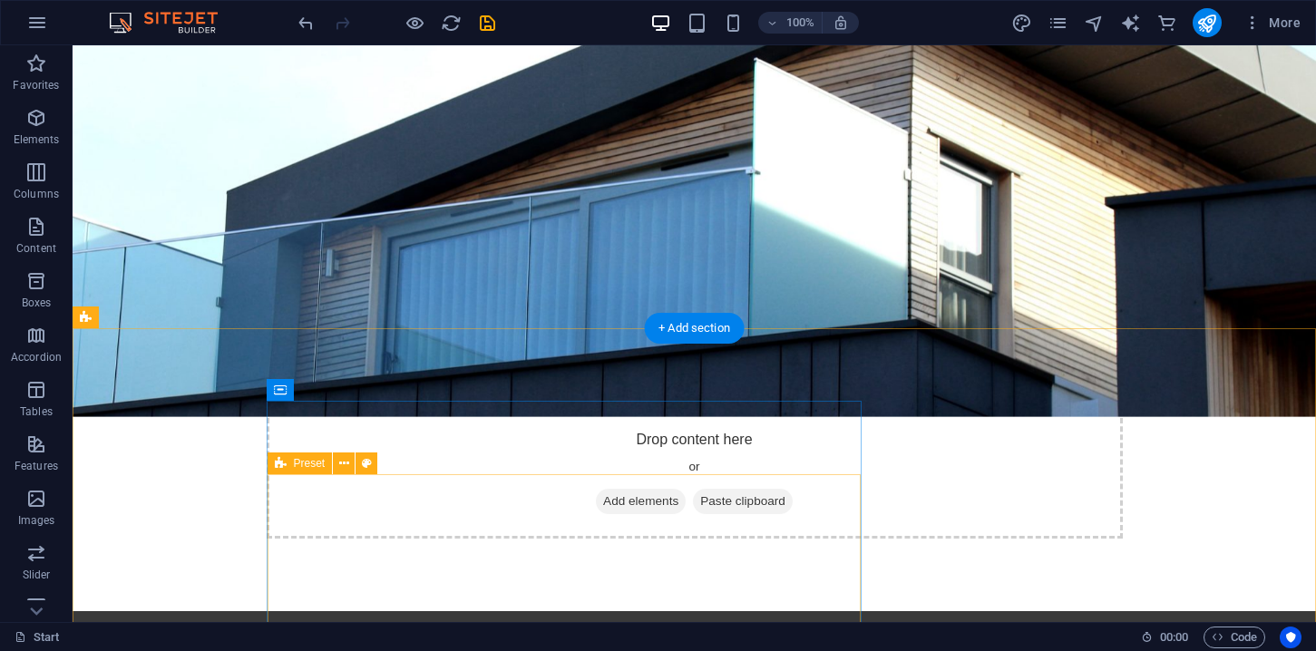
scroll to position [261, 0]
